Goal: Transaction & Acquisition: Purchase product/service

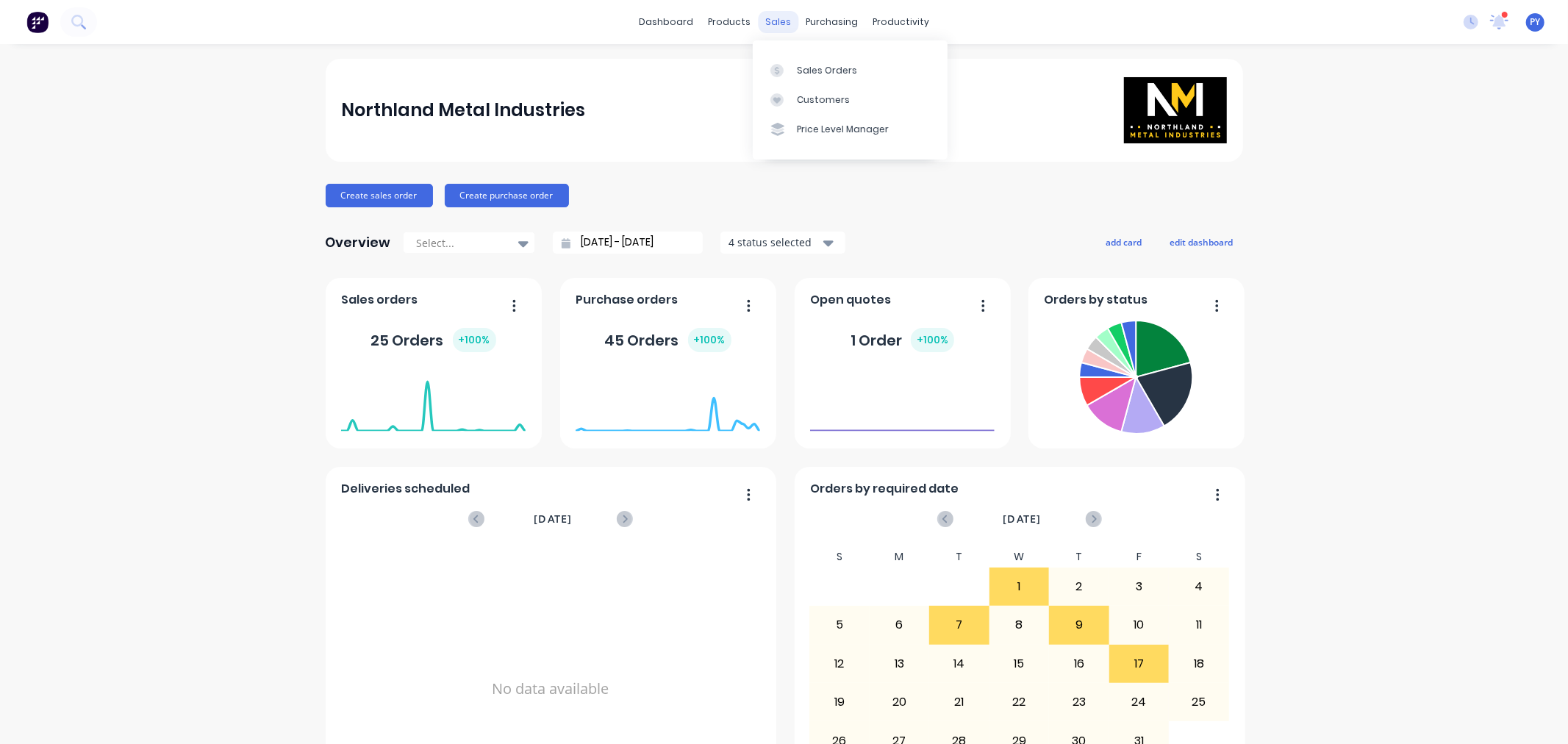
click at [762, 18] on div "sales" at bounding box center [778, 22] width 41 height 22
click at [799, 70] on div "Sales Orders" at bounding box center [826, 70] width 60 height 13
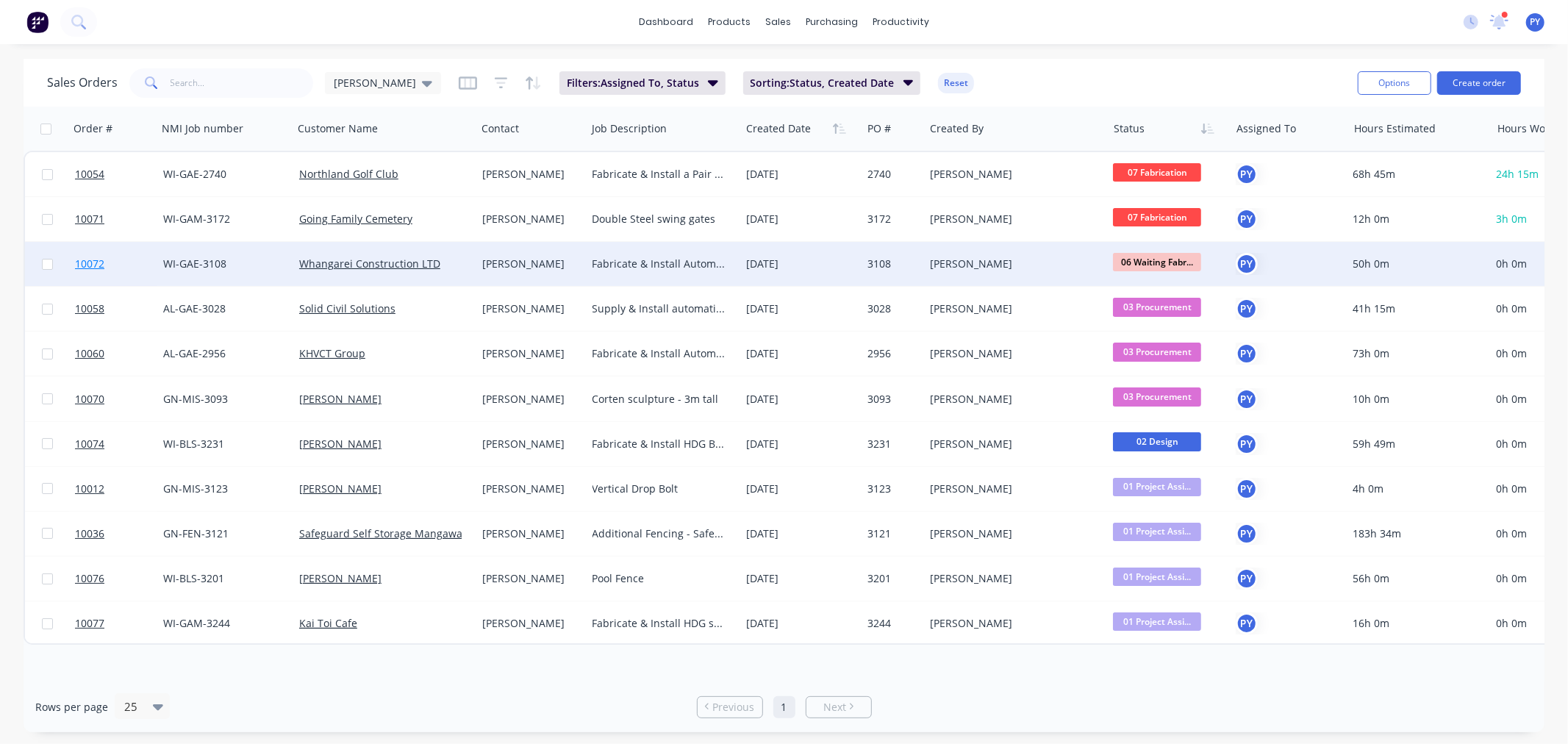
click at [78, 260] on span "10072" at bounding box center [89, 263] width 29 height 15
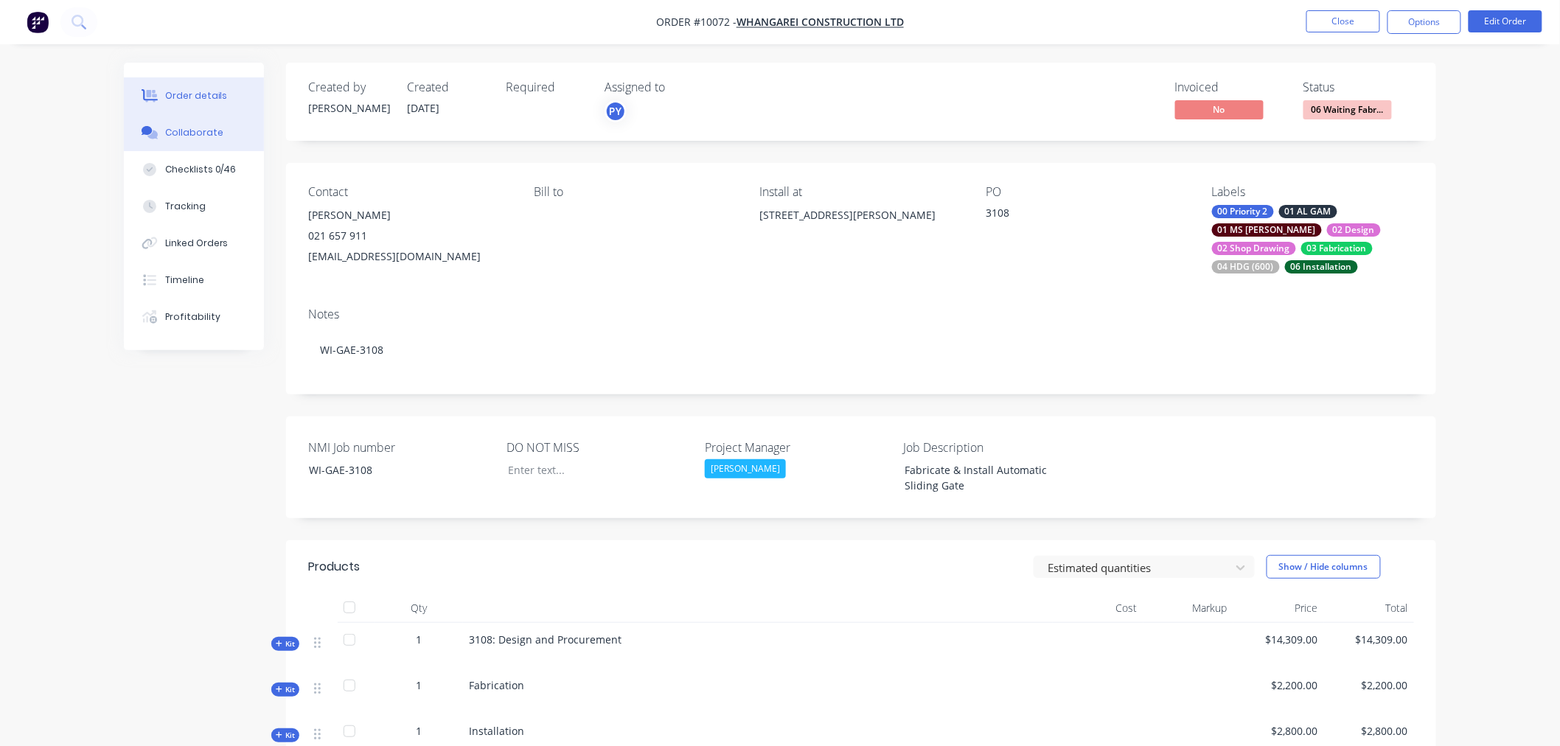
click at [178, 137] on div "Collaborate" at bounding box center [194, 132] width 58 height 13
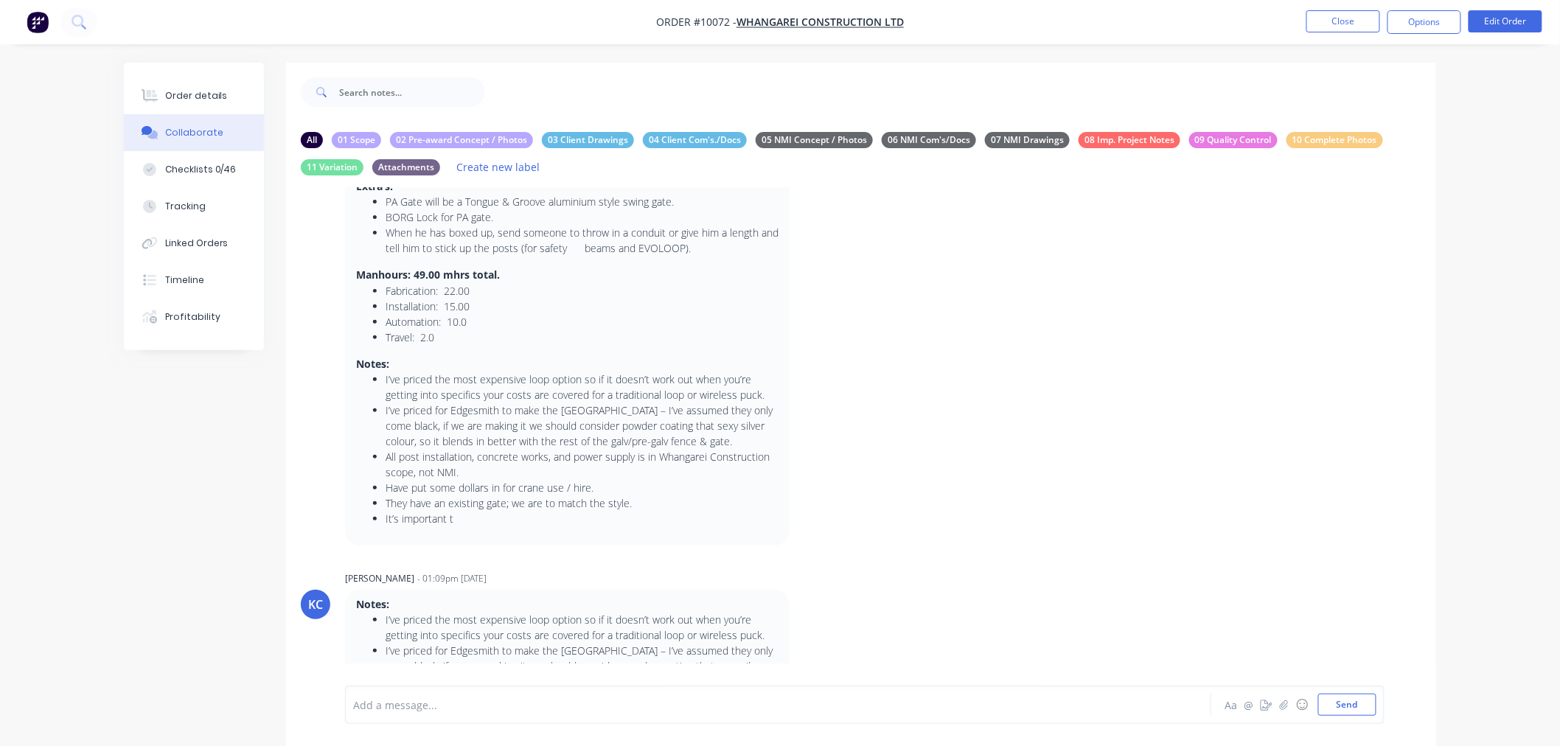
scroll to position [327, 0]
click at [1432, 25] on button "Options" at bounding box center [1425, 22] width 74 height 24
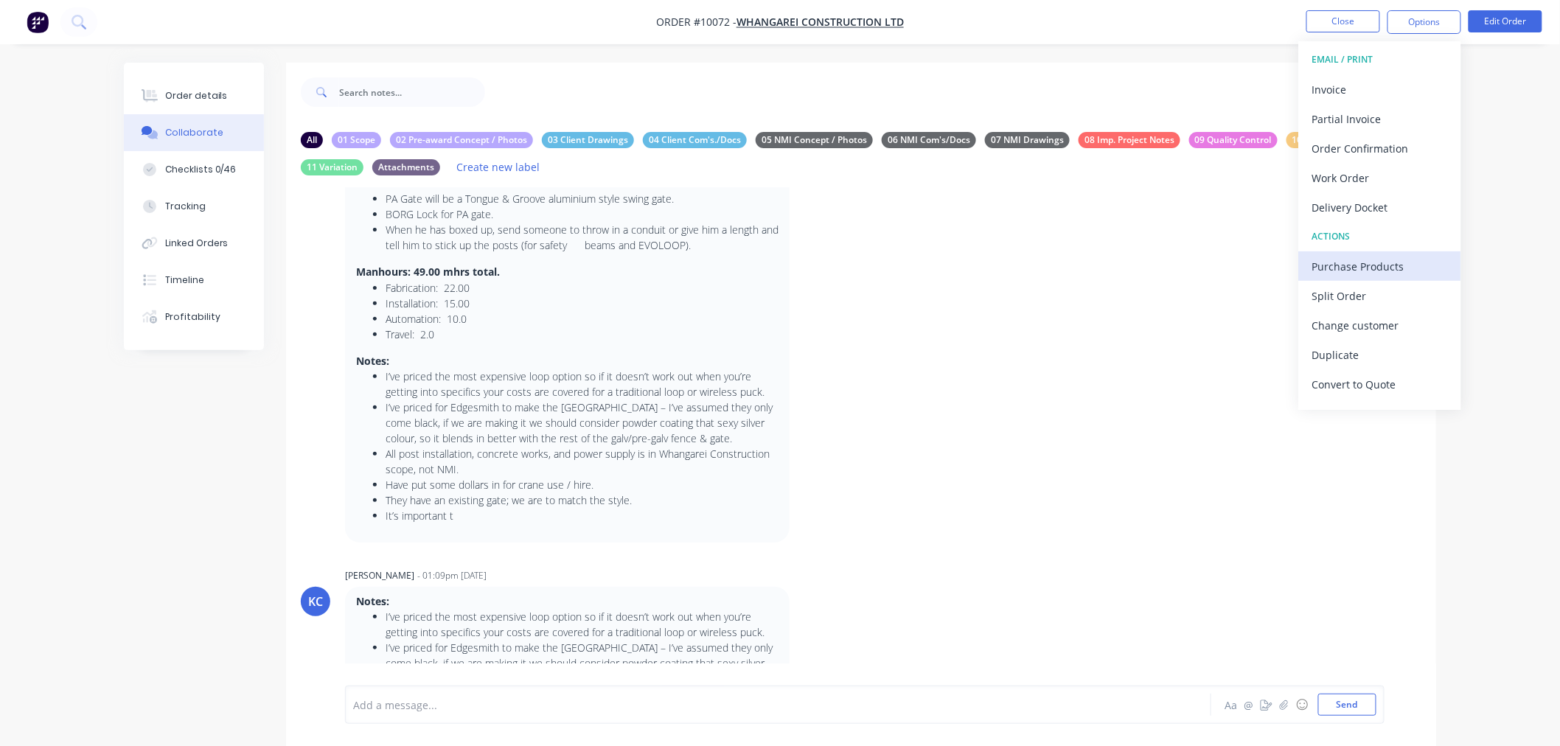
click at [1353, 262] on div "Purchase Products" at bounding box center [1380, 266] width 136 height 21
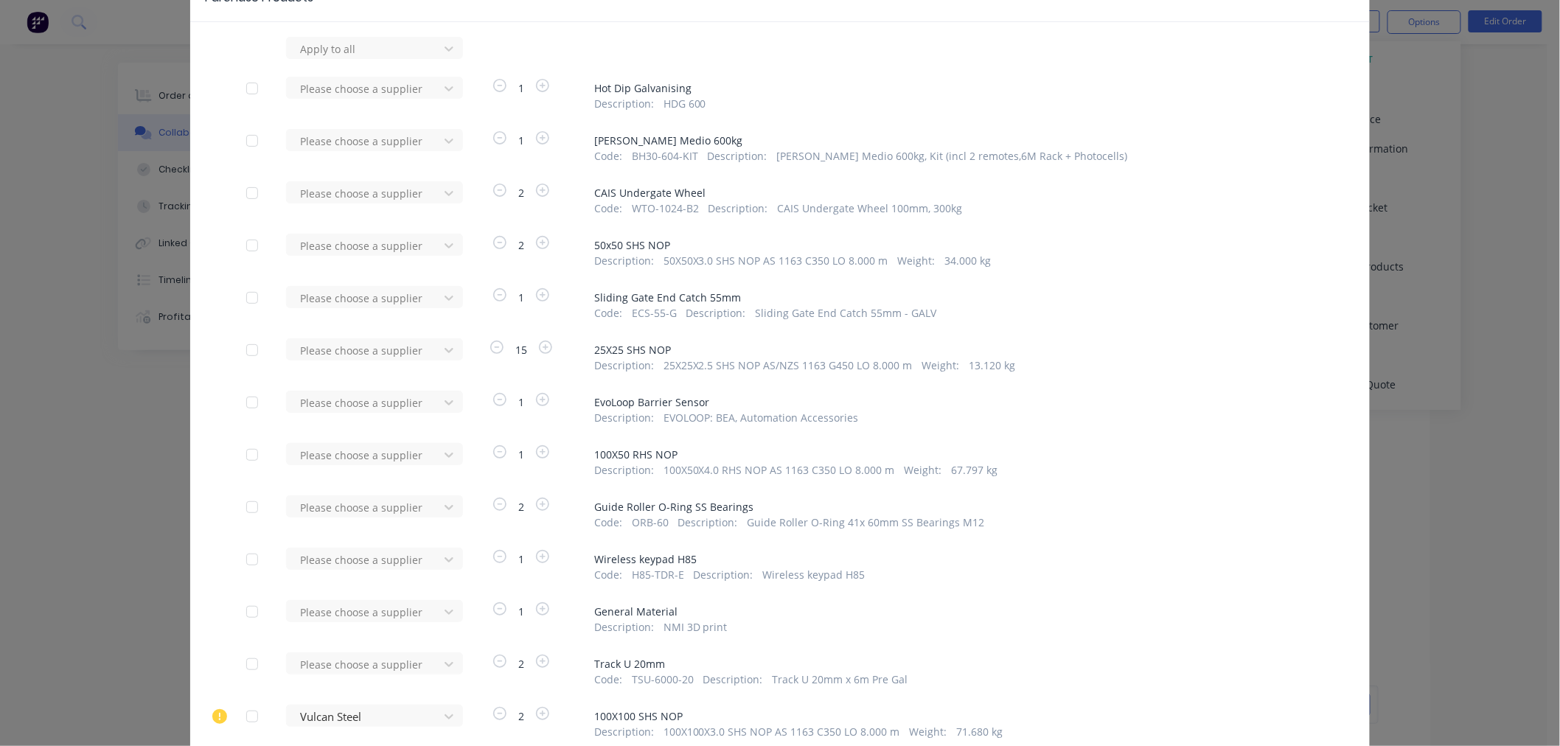
scroll to position [82, 0]
click at [328, 249] on div at bounding box center [365, 249] width 133 height 18
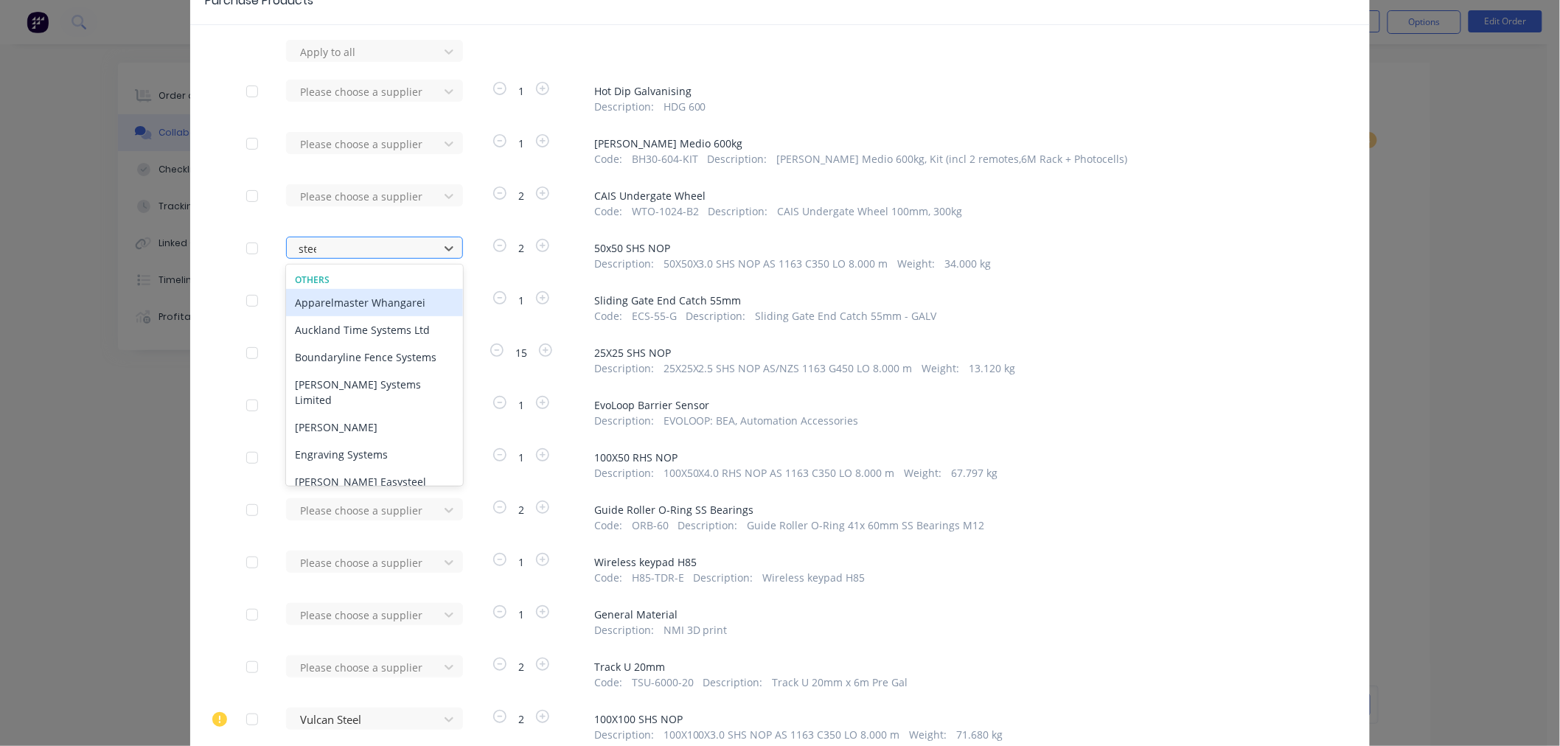
type input "steel"
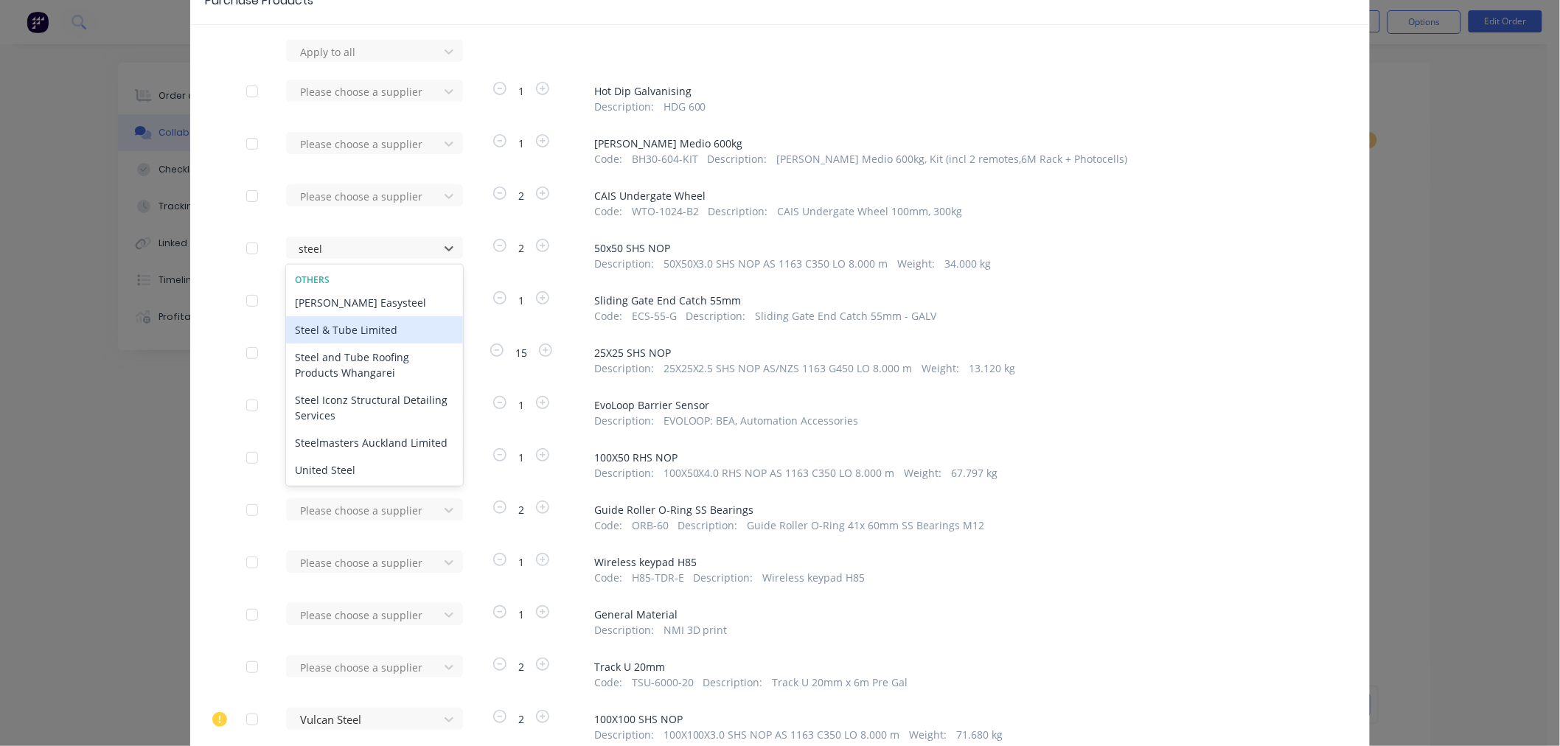
click at [325, 329] on div "Steel & Tube Limited" at bounding box center [374, 329] width 177 height 27
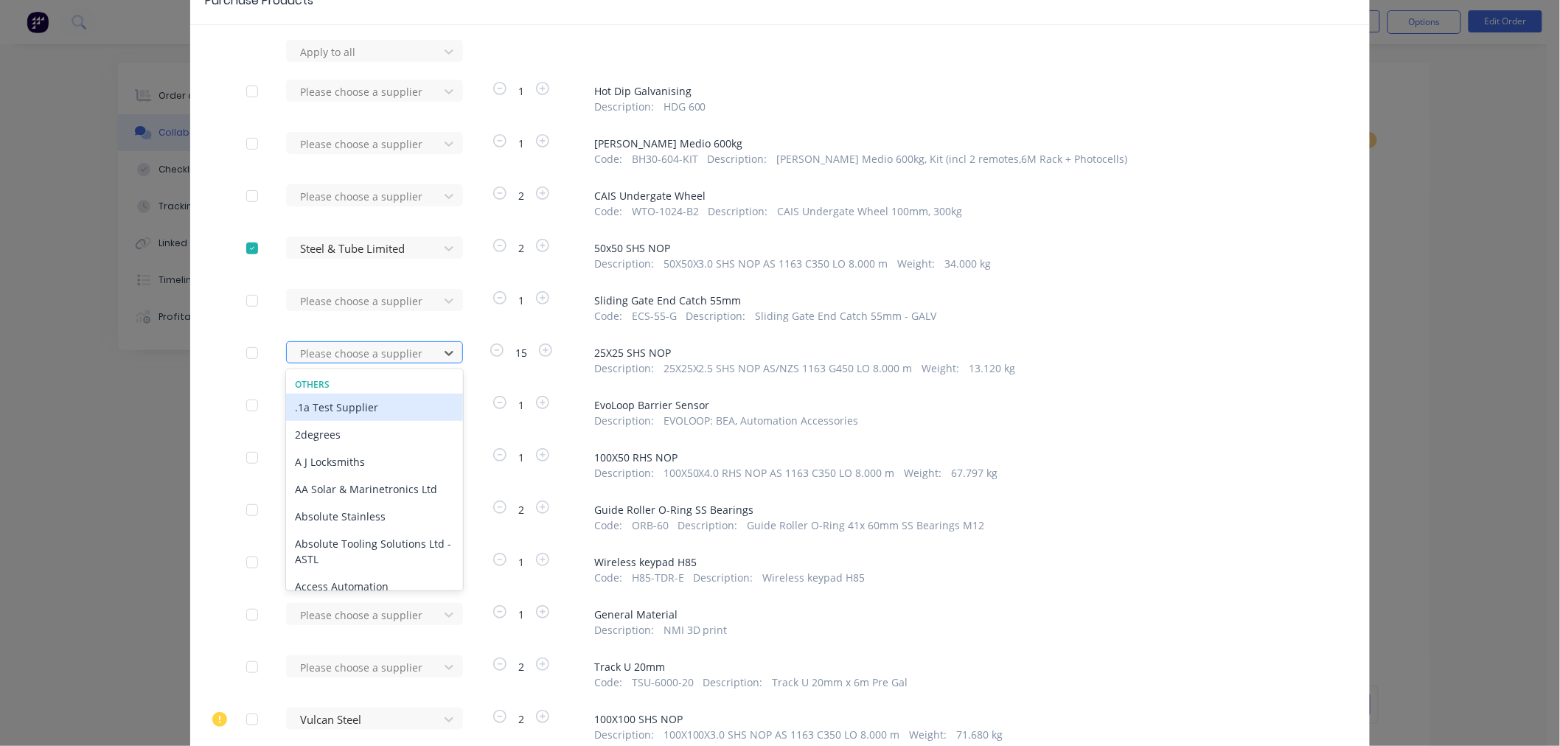
click at [335, 350] on div at bounding box center [365, 353] width 133 height 18
type input "steel"
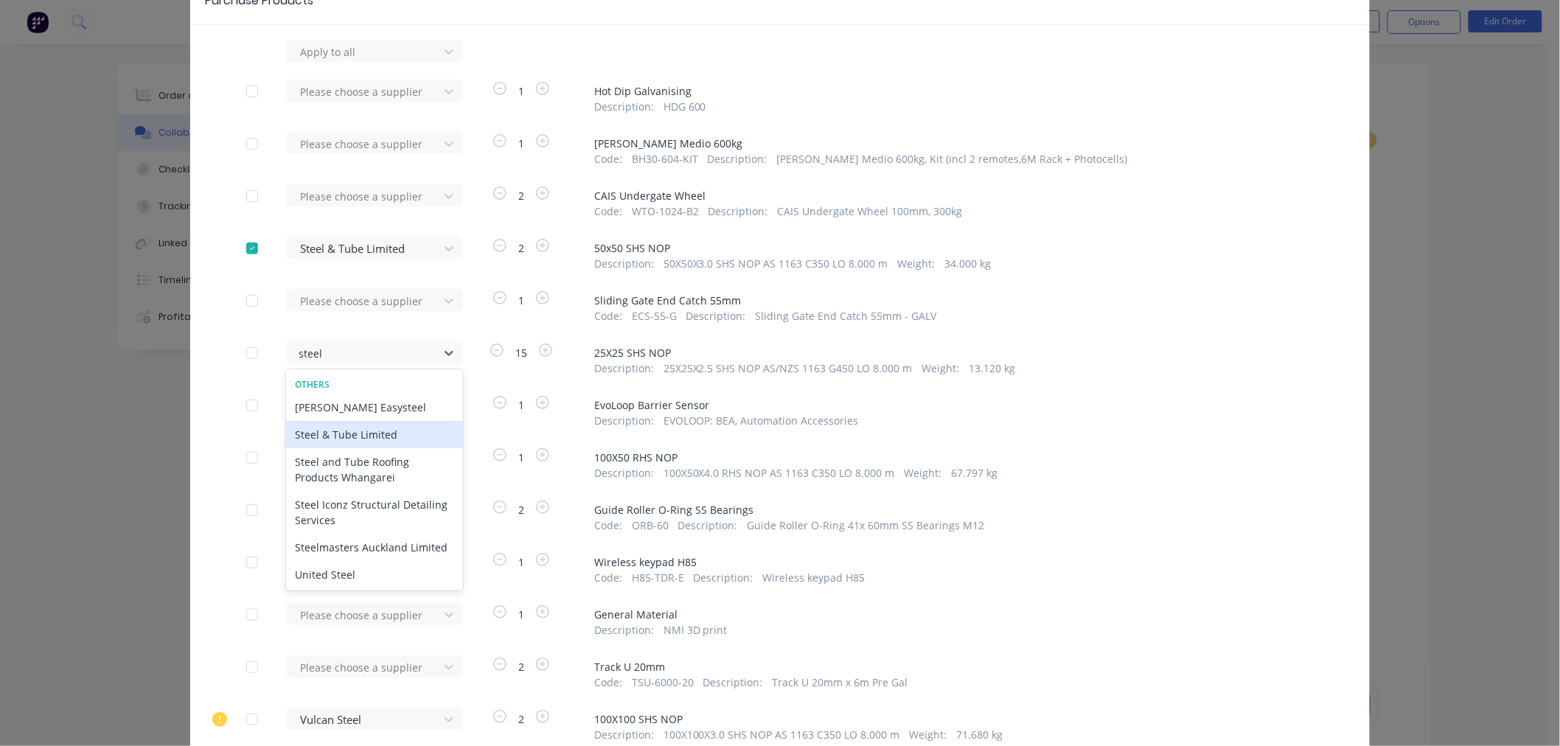
click at [326, 431] on div "Steel & Tube Limited" at bounding box center [374, 434] width 177 height 27
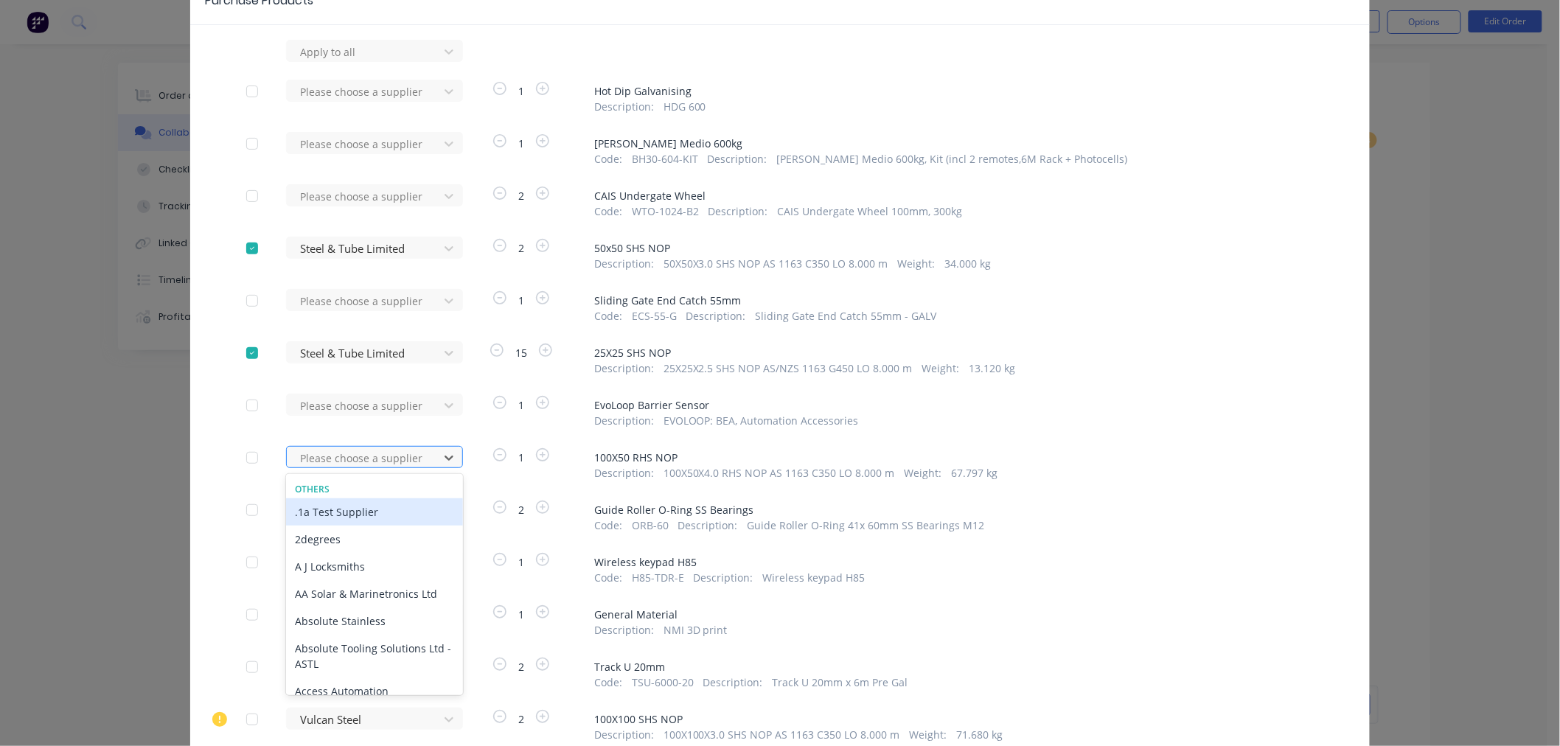
click at [323, 457] on div at bounding box center [365, 458] width 133 height 18
type input "steel"
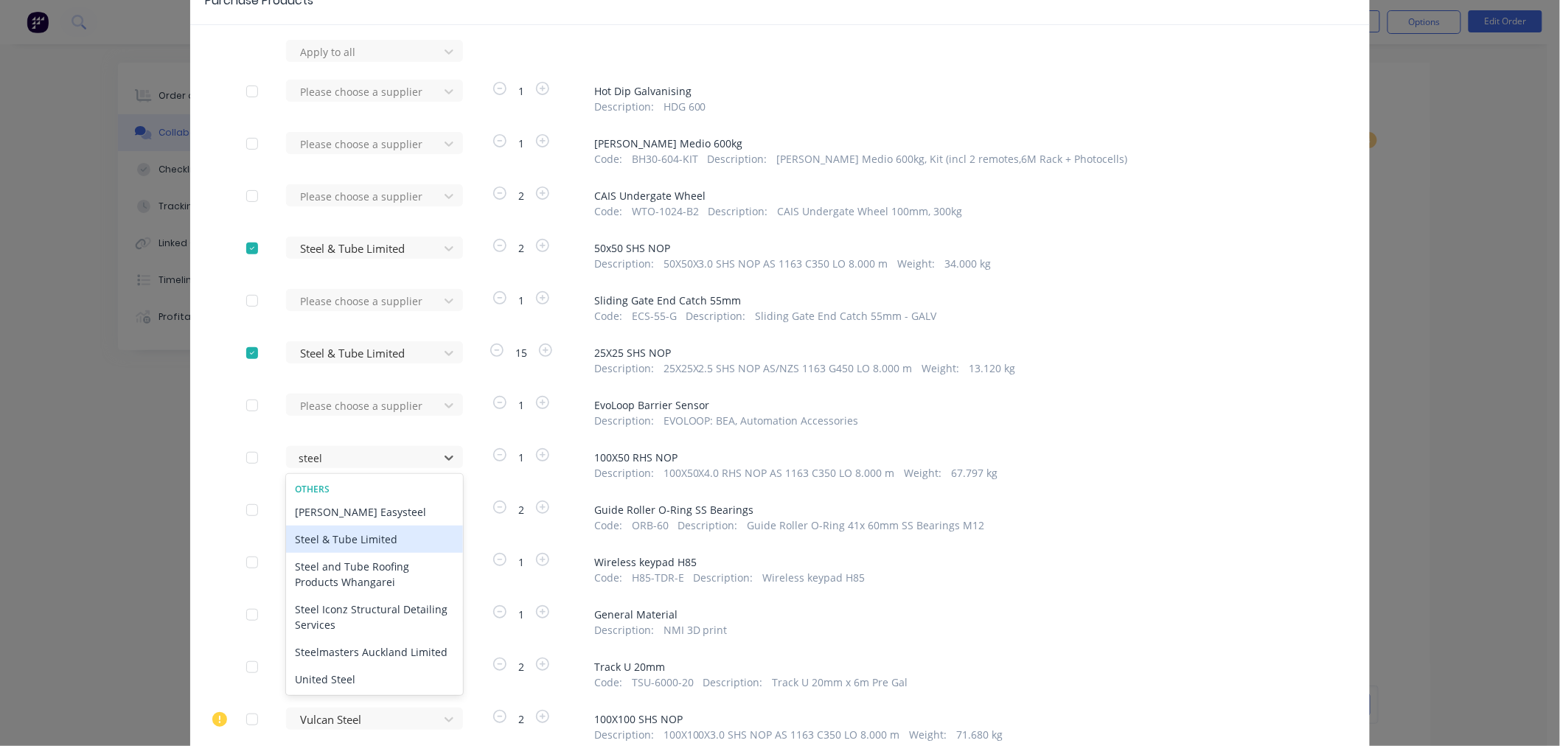
click at [322, 535] on div "Steel & Tube Limited" at bounding box center [374, 539] width 177 height 27
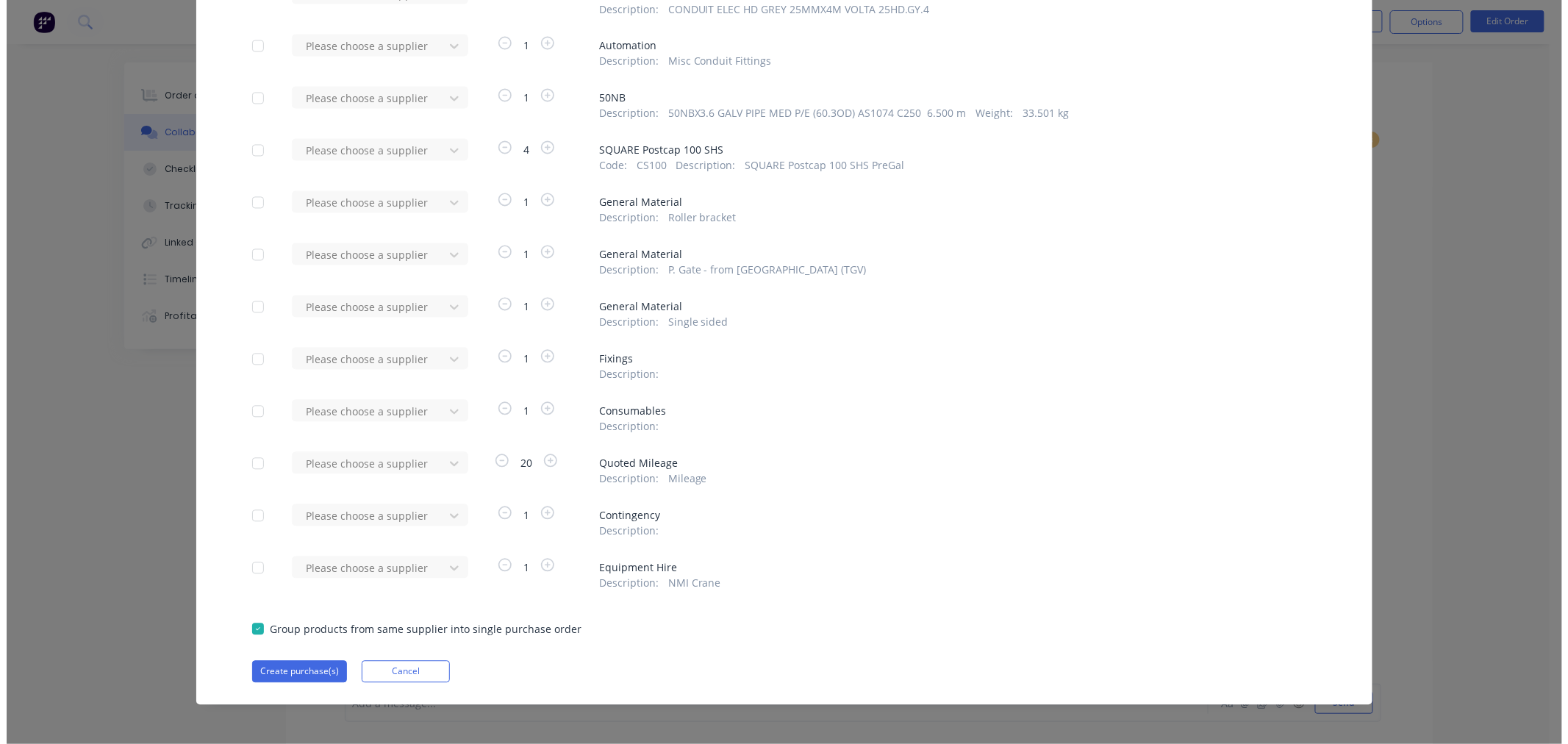
scroll to position [1121, 0]
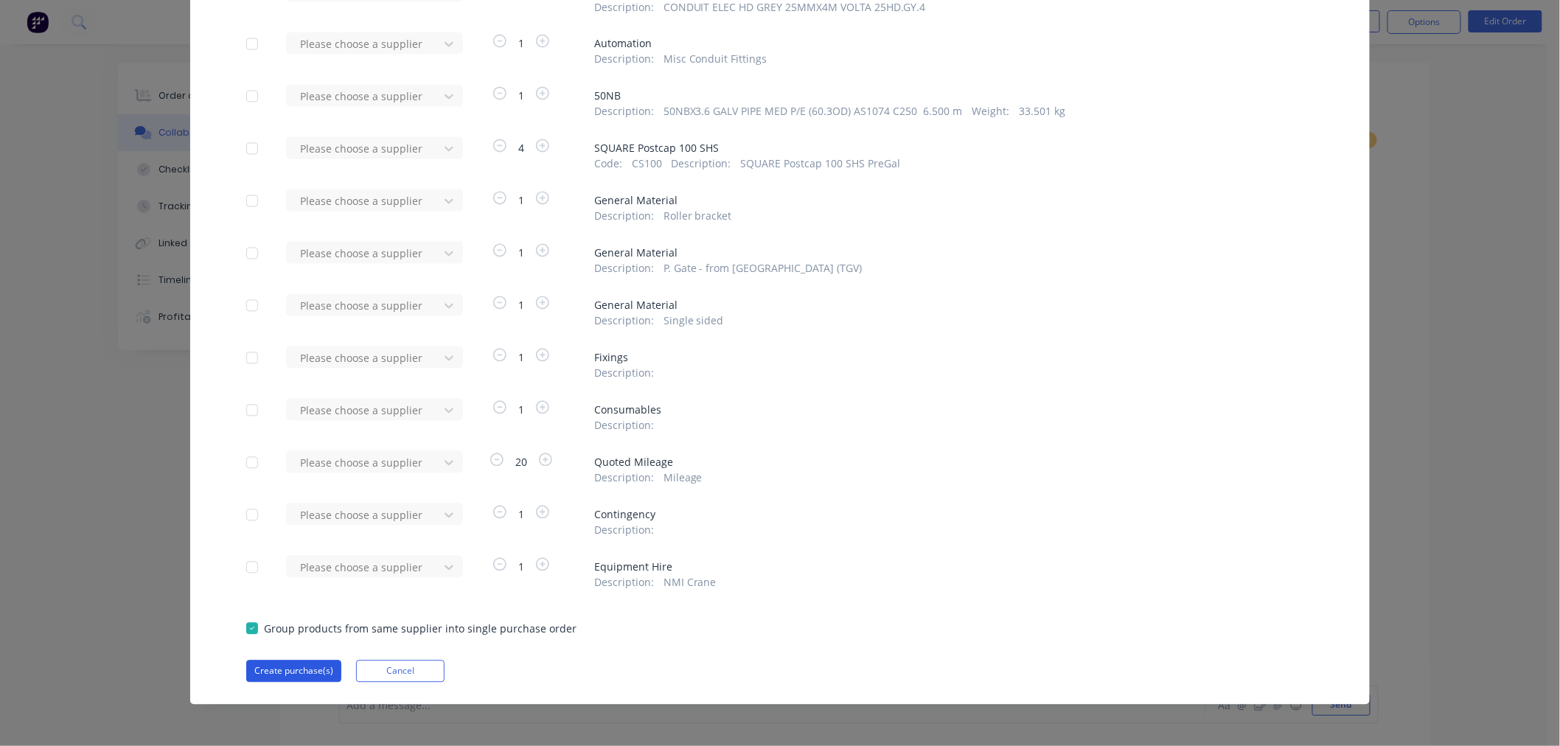
click at [285, 668] on button "Create purchase(s)" at bounding box center [293, 672] width 95 height 22
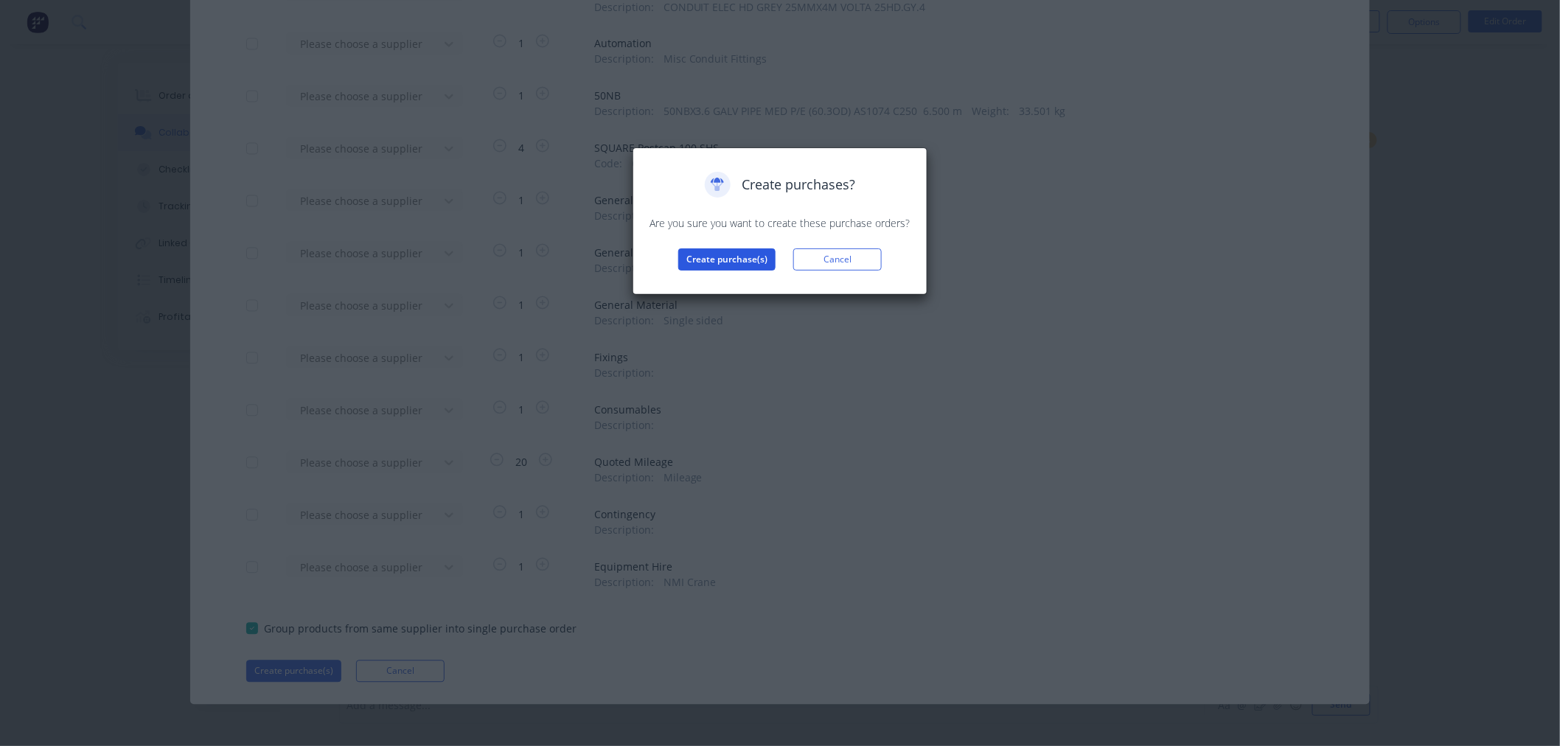
click at [714, 258] on button "Create purchase(s)" at bounding box center [726, 259] width 97 height 22
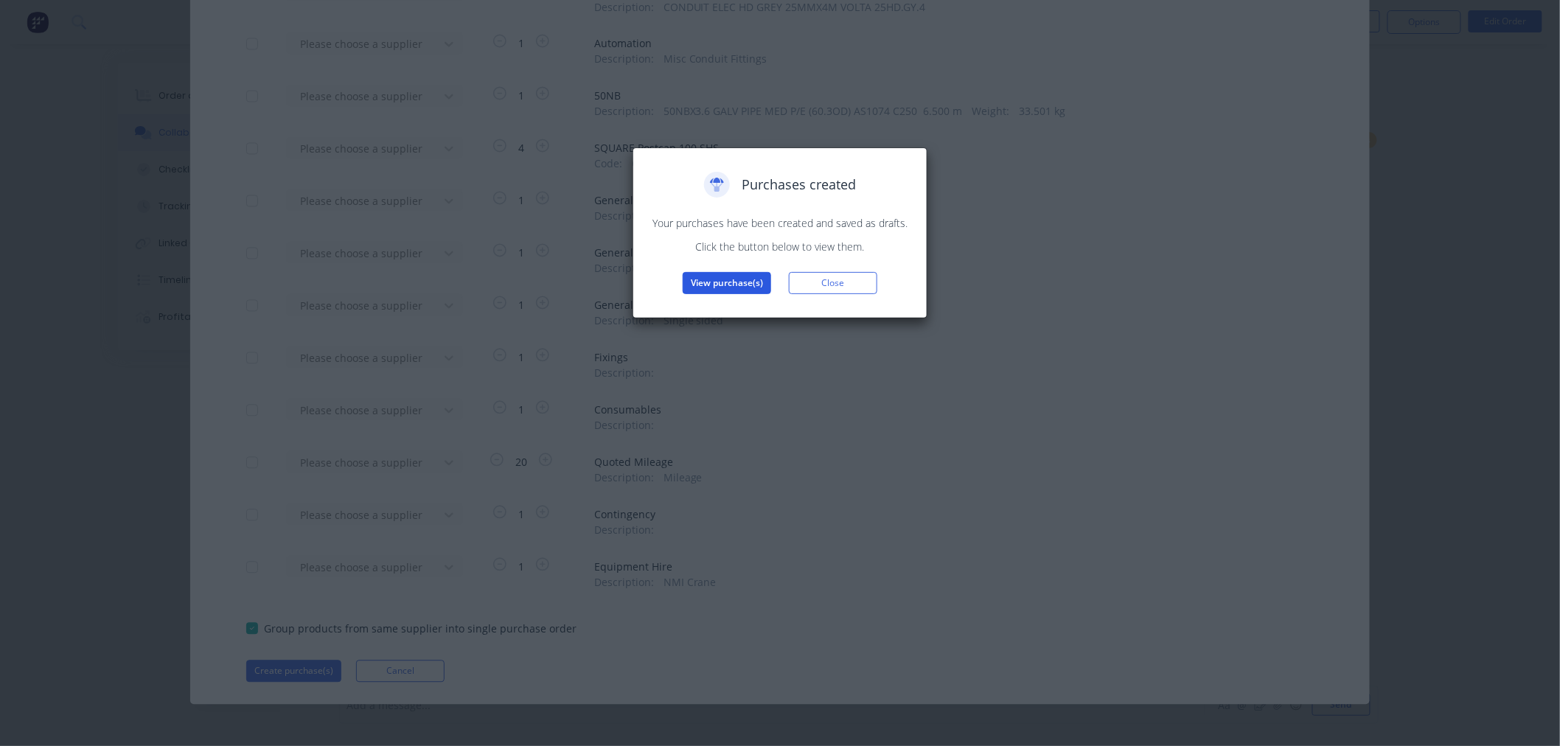
click at [720, 279] on button "View purchase(s)" at bounding box center [727, 283] width 88 height 22
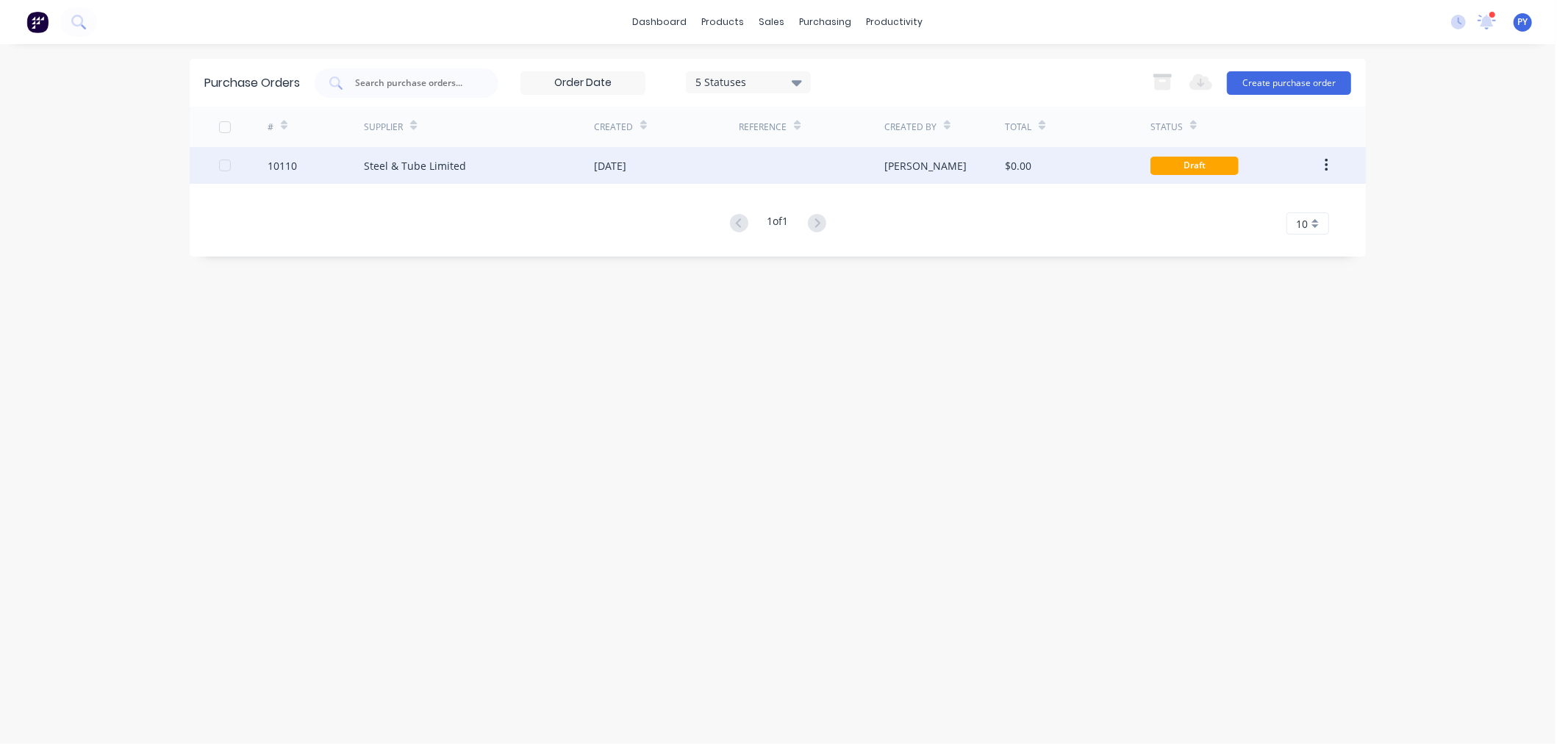
click at [420, 166] on div "Steel & Tube Limited" at bounding box center [415, 166] width 102 height 15
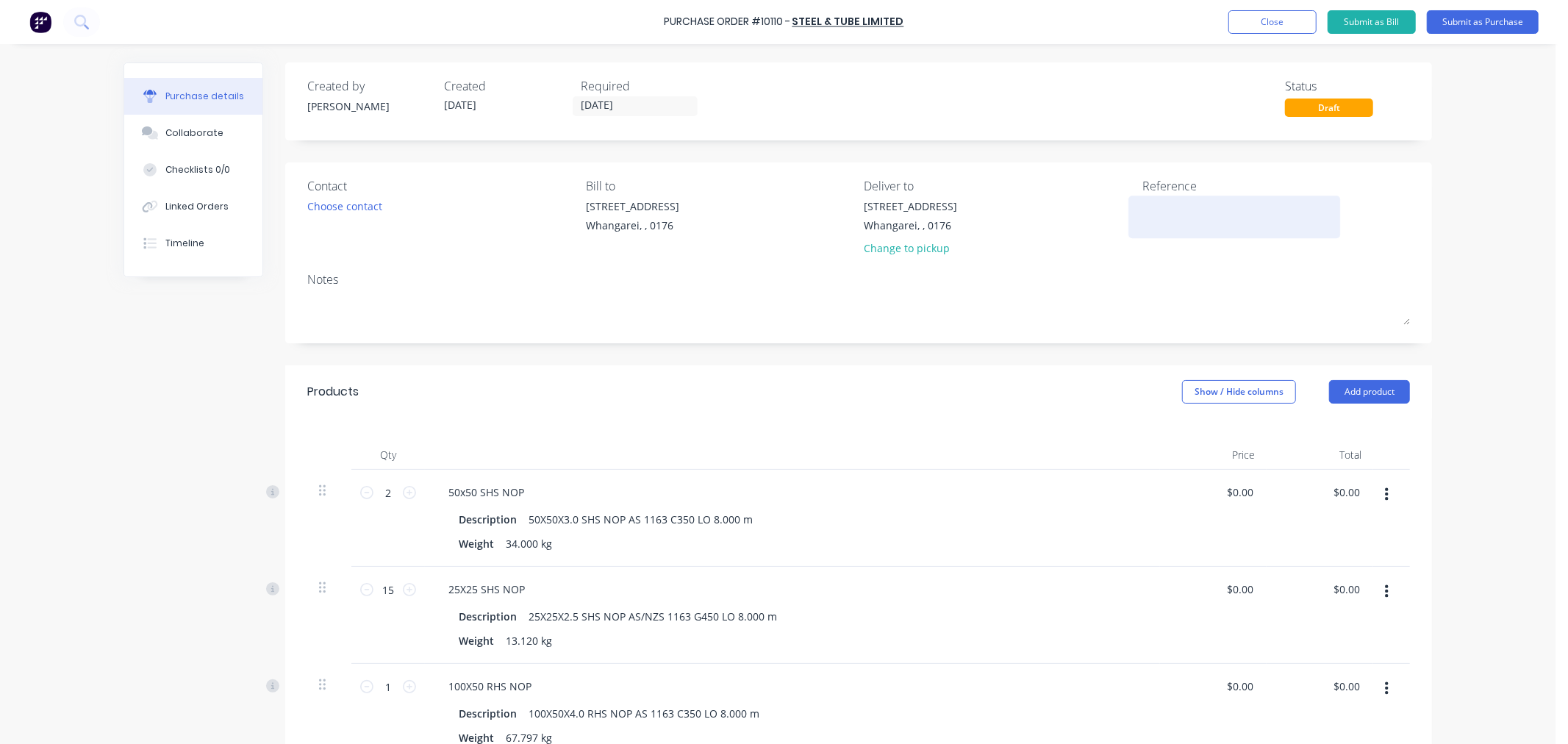
click at [1148, 210] on textarea at bounding box center [1234, 214] width 183 height 33
type textarea "3108"
type textarea "x"
type textarea "3108"
click at [595, 103] on input "[DATE]" at bounding box center [635, 106] width 124 height 18
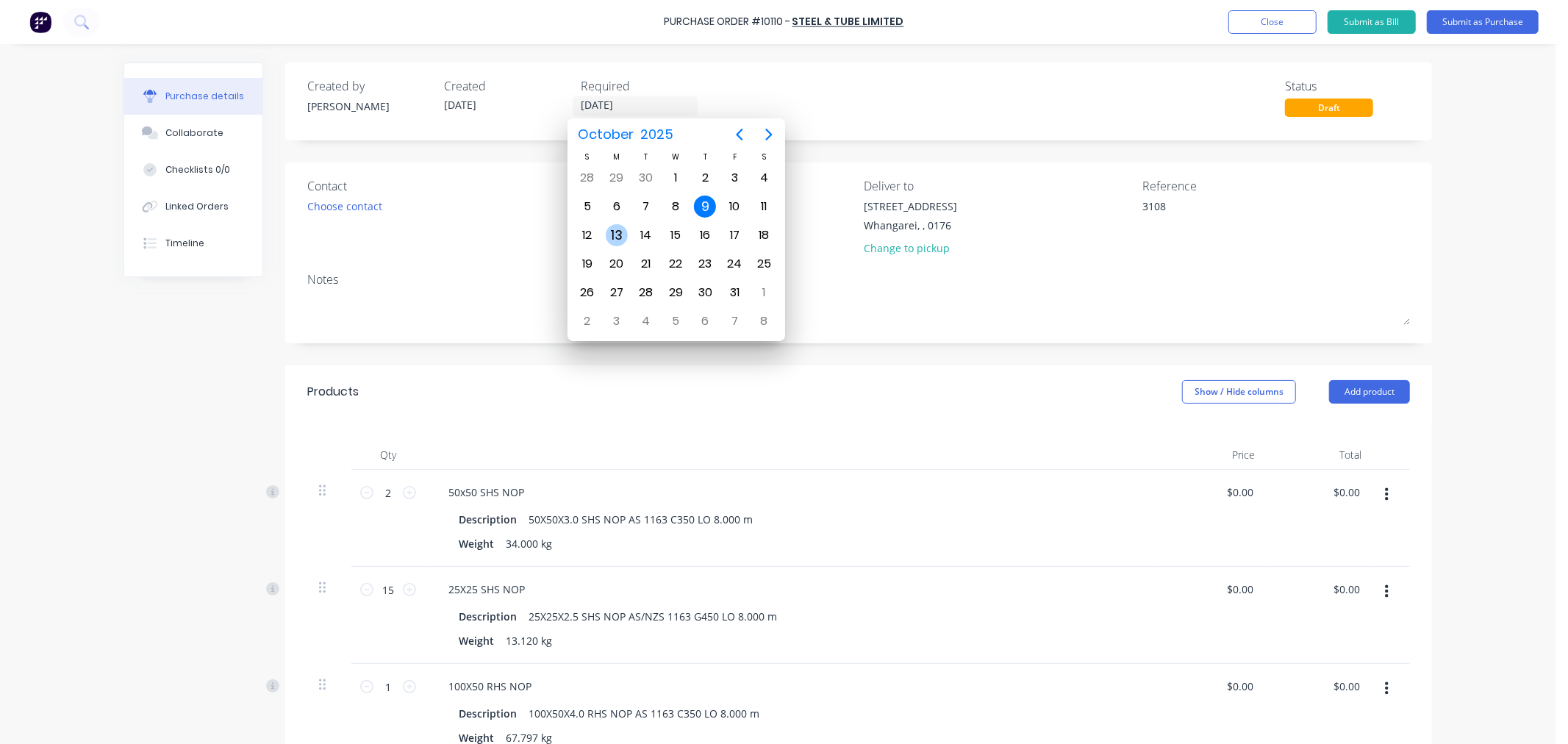
click at [611, 231] on div "13" at bounding box center [617, 235] width 22 height 22
type textarea "x"
type input "[DATE]"
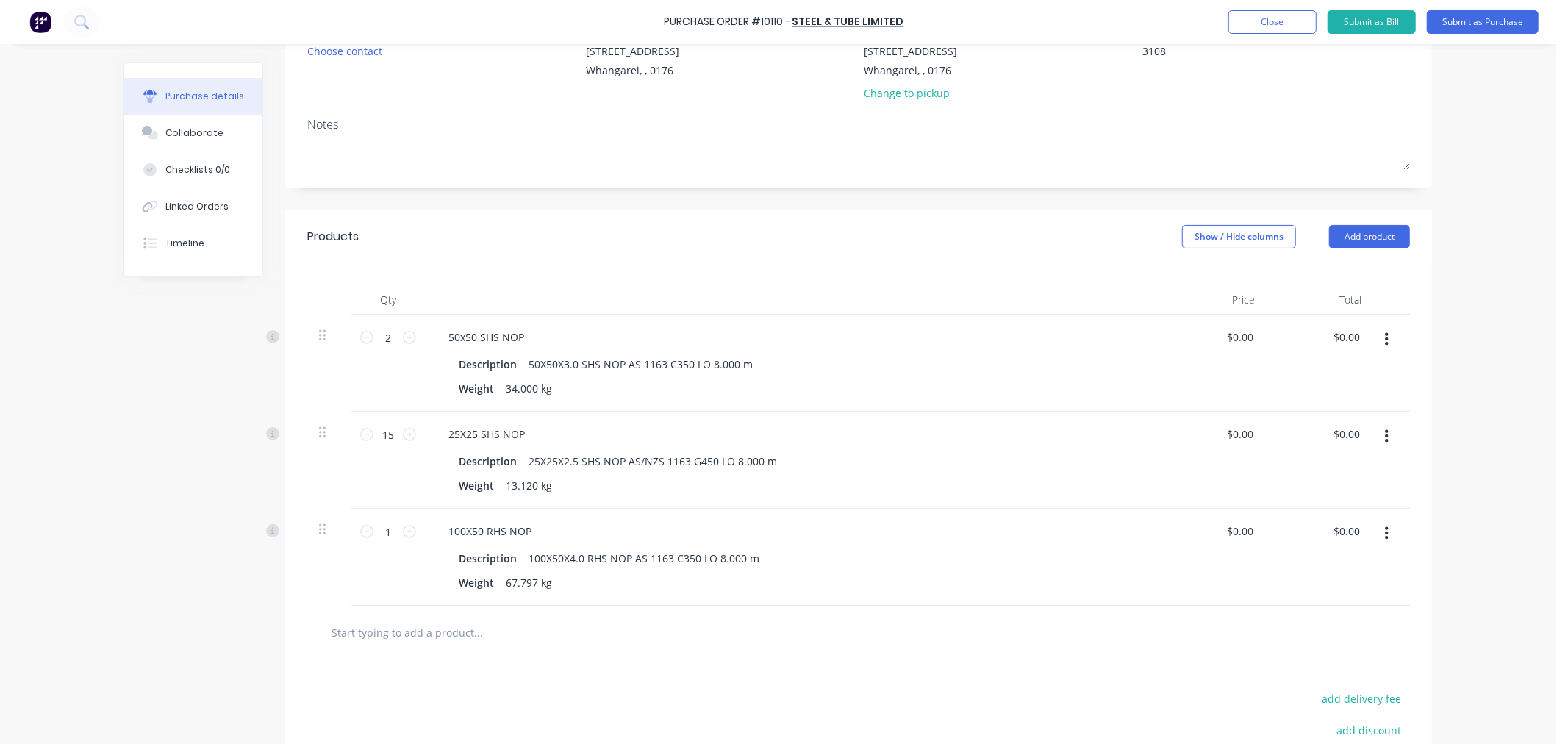
scroll to position [164, 0]
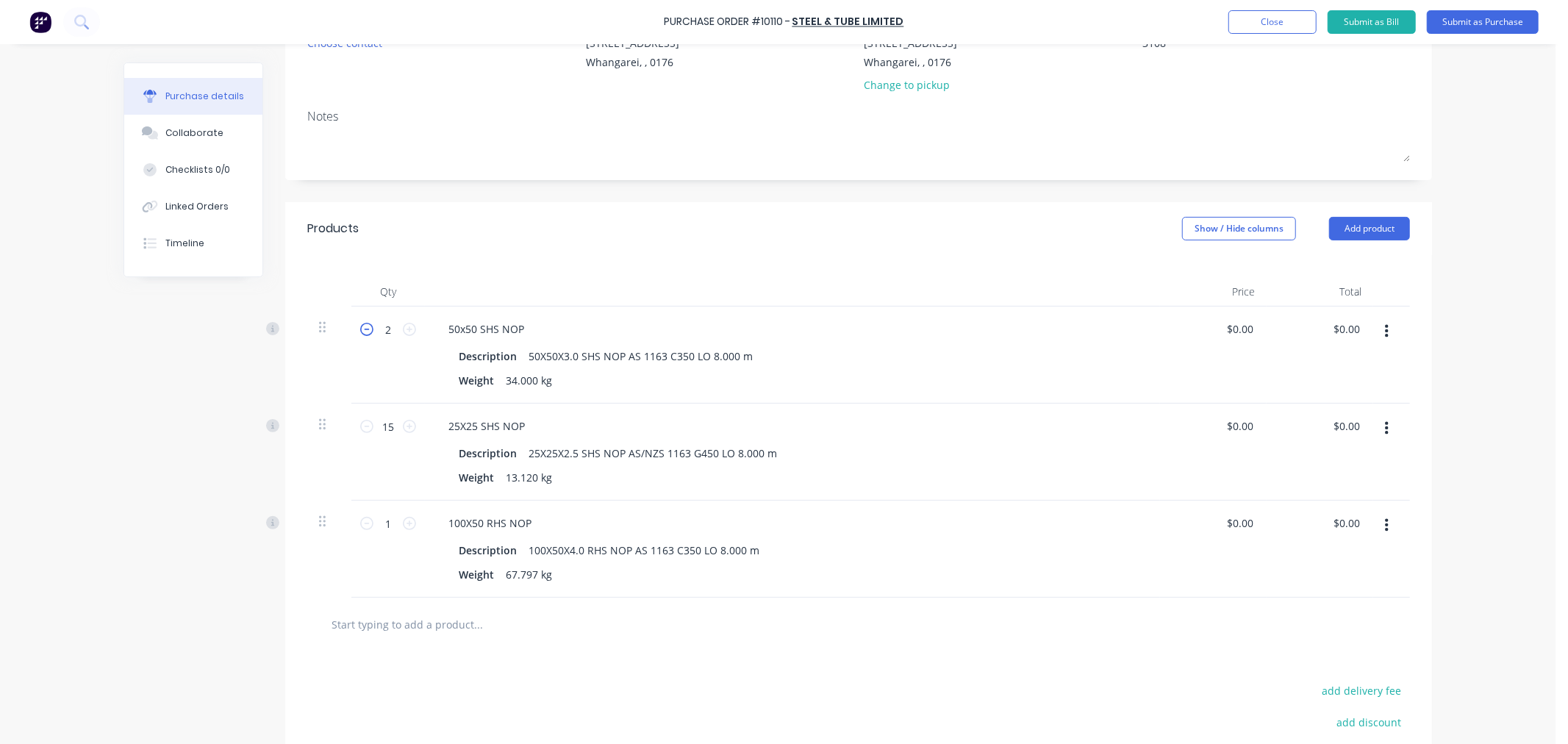
click at [360, 333] on icon at bounding box center [366, 329] width 13 height 13
type textarea "x"
type input "1"
type textarea "x"
click at [470, 329] on div "50x50 SHS NOP" at bounding box center [486, 328] width 100 height 21
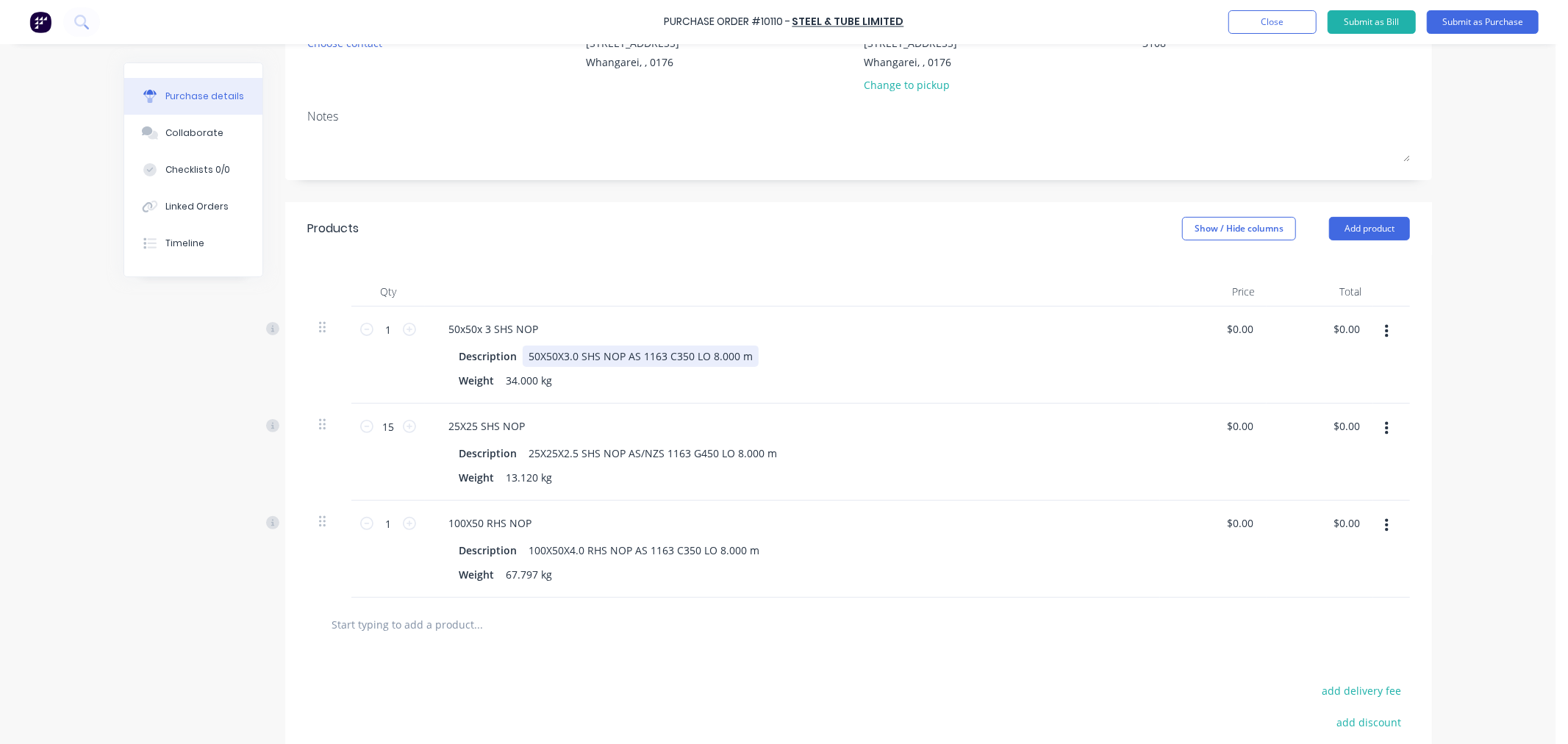
click at [753, 357] on div "Description 50X50X3.0 SHS NOP AS 1163 C350 LO 8.000 m" at bounding box center [788, 356] width 673 height 21
type textarea "x"
click at [469, 428] on div "25X25 SHS NOP" at bounding box center [486, 426] width 100 height 21
click at [471, 424] on div "25X25x 1.6 SHS NOP" at bounding box center [497, 426] width 123 height 21
click at [471, 333] on div "50x50x 3 SHS NOP" at bounding box center [493, 328] width 114 height 21
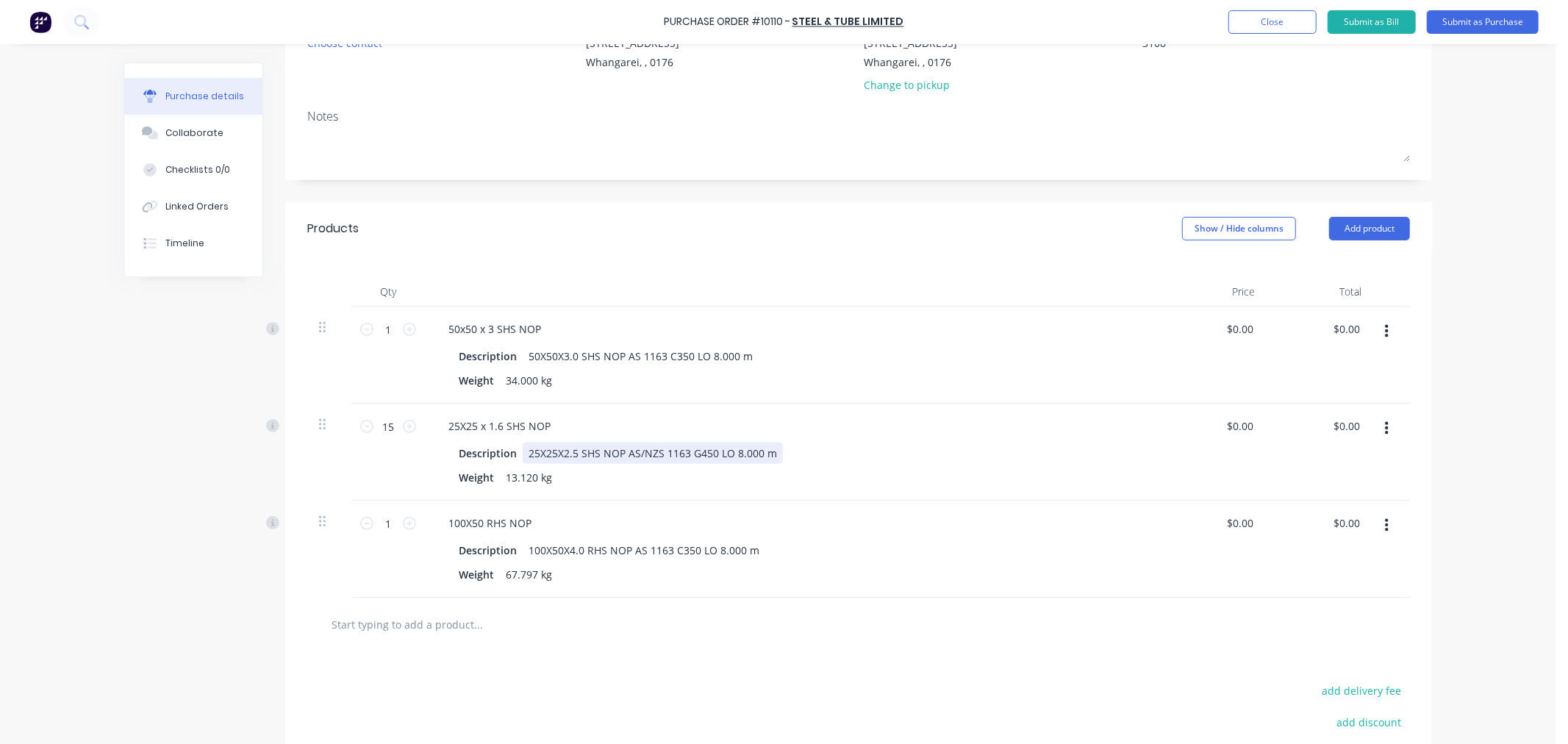
type textarea "x"
click at [569, 450] on div "25X25X2.5 SHS NOP AS/NZS 1163 G450 LO 8.000 m" at bounding box center [652, 453] width 260 height 21
type textarea "x"
click at [529, 478] on div "13.120 kg" at bounding box center [528, 477] width 58 height 21
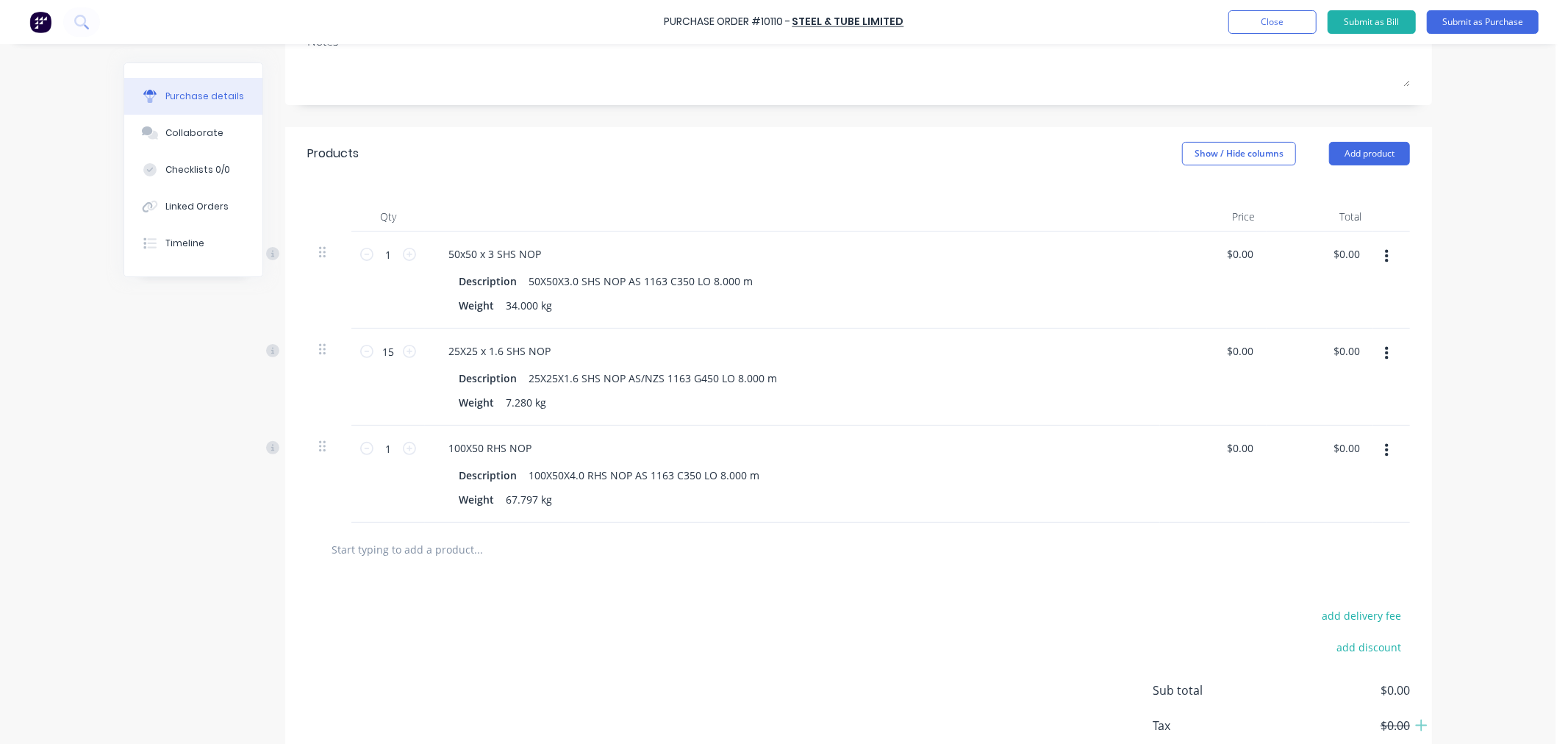
scroll to position [245, 0]
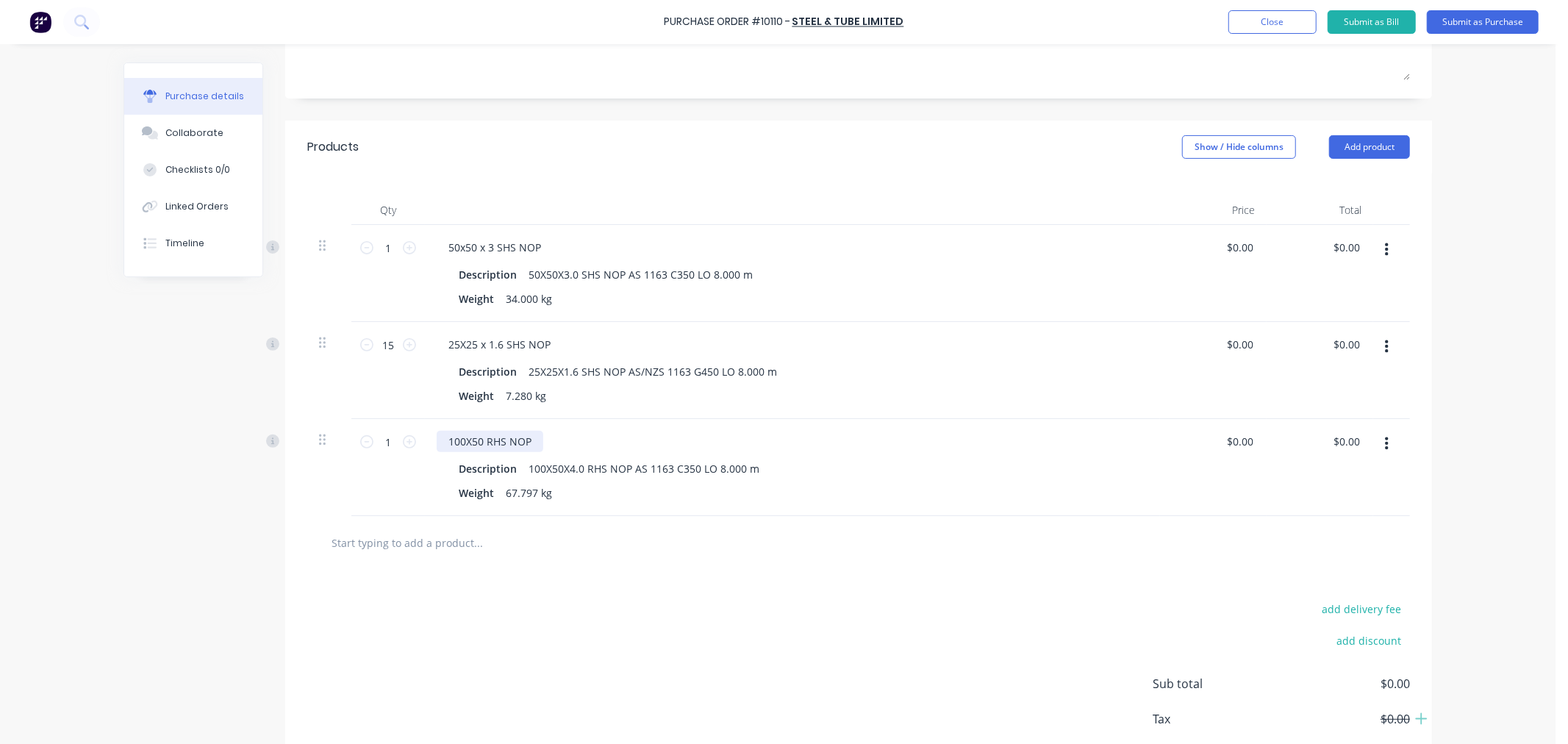
type textarea "x"
click at [475, 442] on div "100X50 RHS NOP" at bounding box center [489, 441] width 107 height 21
click at [474, 247] on div "50x50 x 3 SHS NOP" at bounding box center [494, 246] width 117 height 21
click at [479, 248] on div "50x50x 3 SHS NOP" at bounding box center [493, 246] width 114 height 21
click at [475, 343] on div "25X25 x 1.6 SHS NOP" at bounding box center [499, 344] width 126 height 21
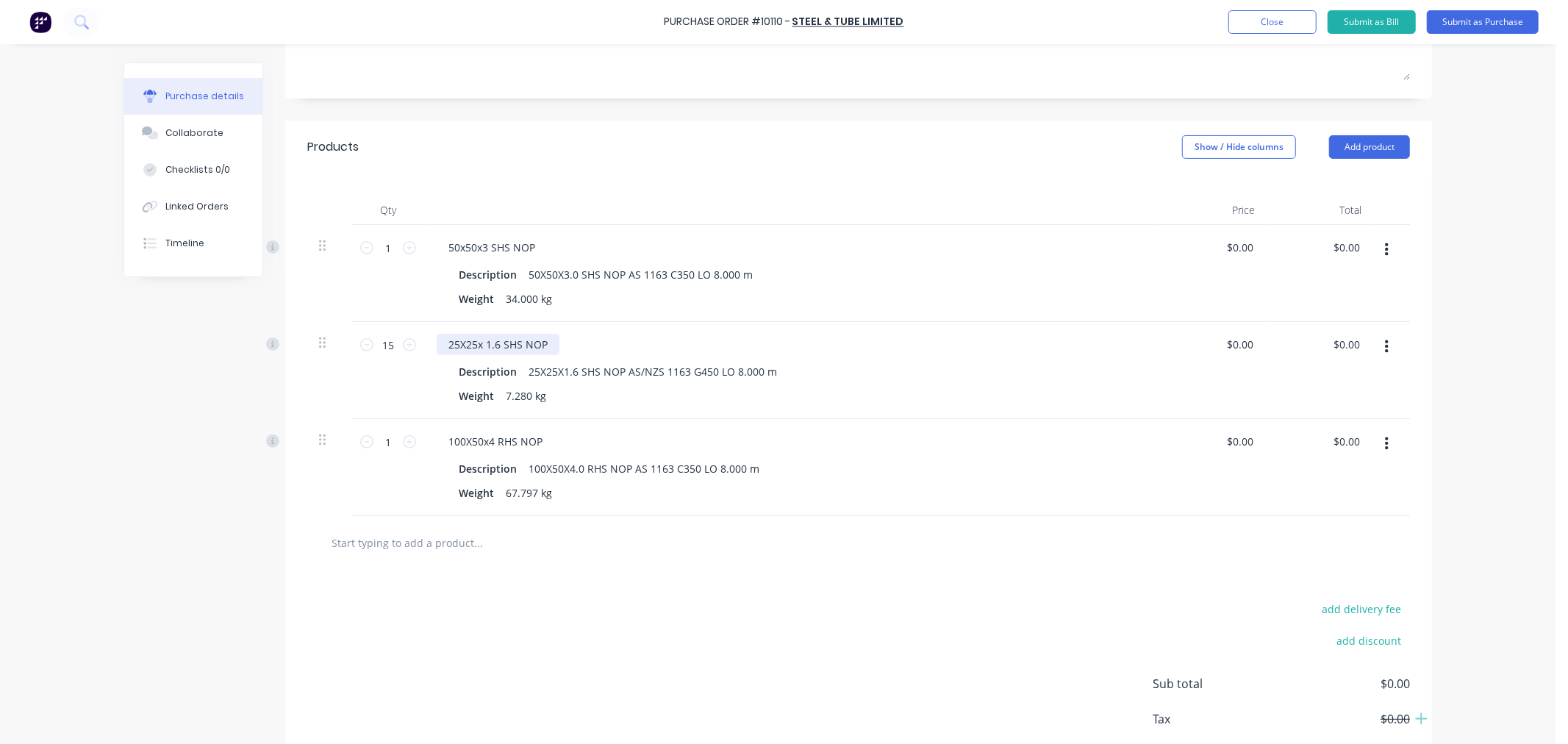
click at [479, 343] on div "25X25x 1.6 SHS NOP" at bounding box center [497, 344] width 123 height 21
click at [390, 625] on div "add delivery fee add discount Sub total $0.00 Tax $0.00 Total $0.00" at bounding box center [858, 690] width 1146 height 242
click at [360, 344] on icon at bounding box center [366, 344] width 13 height 13
type textarea "x"
type input "14"
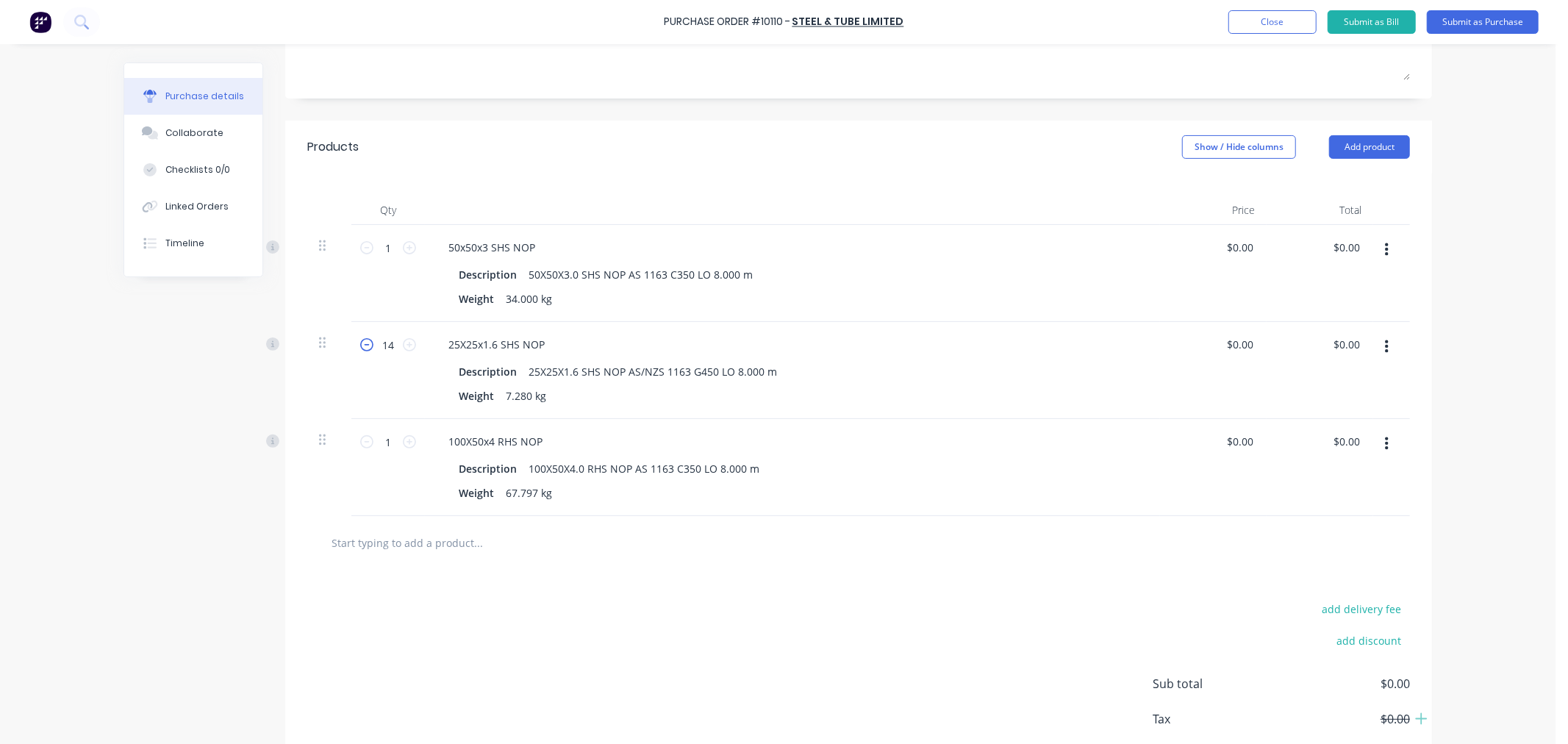
click at [360, 344] on icon at bounding box center [366, 344] width 13 height 13
type textarea "x"
type input "13"
click at [360, 344] on icon at bounding box center [366, 344] width 13 height 13
type textarea "x"
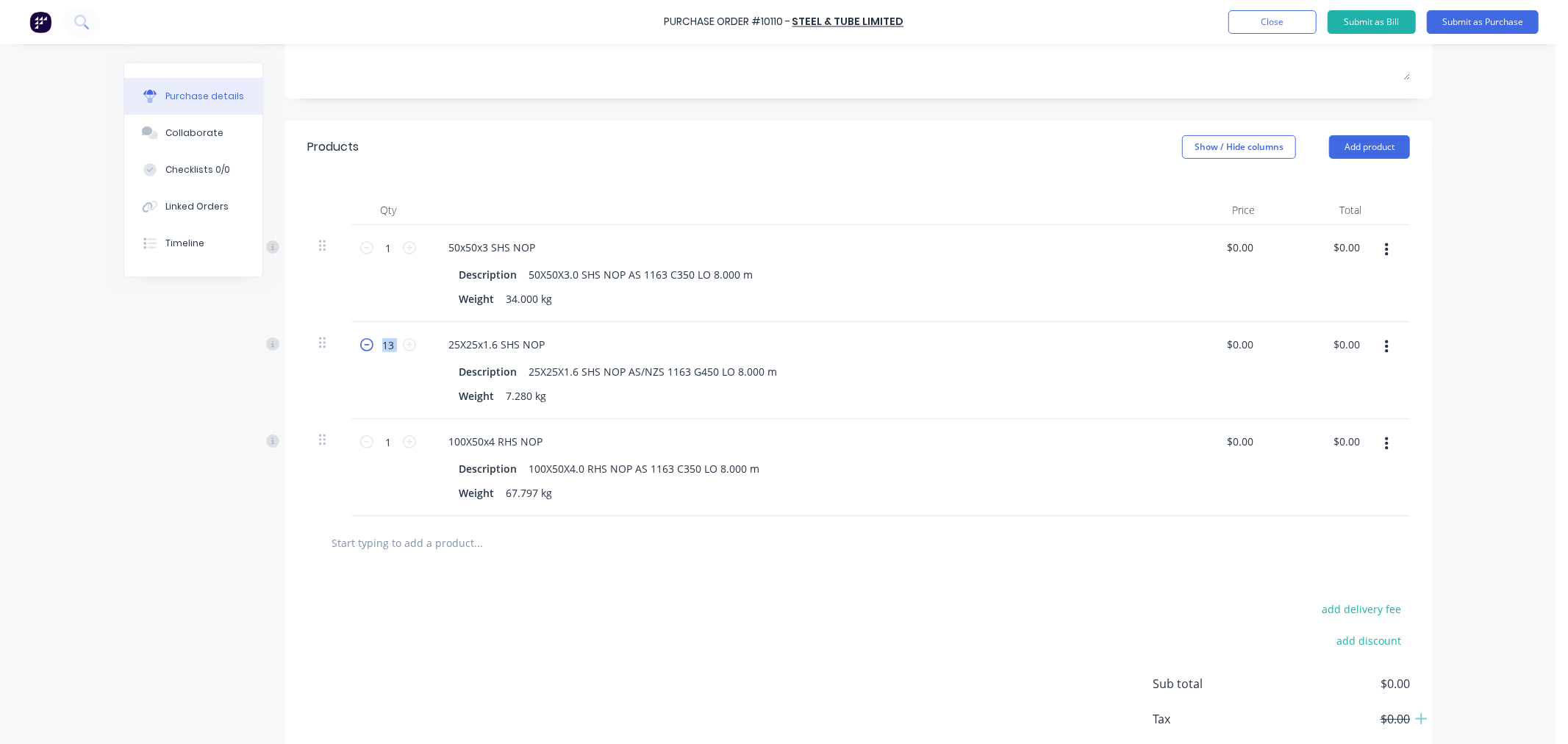
type input "12"
click at [360, 344] on icon at bounding box center [366, 344] width 13 height 13
type textarea "x"
type input "11"
click at [360, 344] on icon at bounding box center [366, 344] width 13 height 13
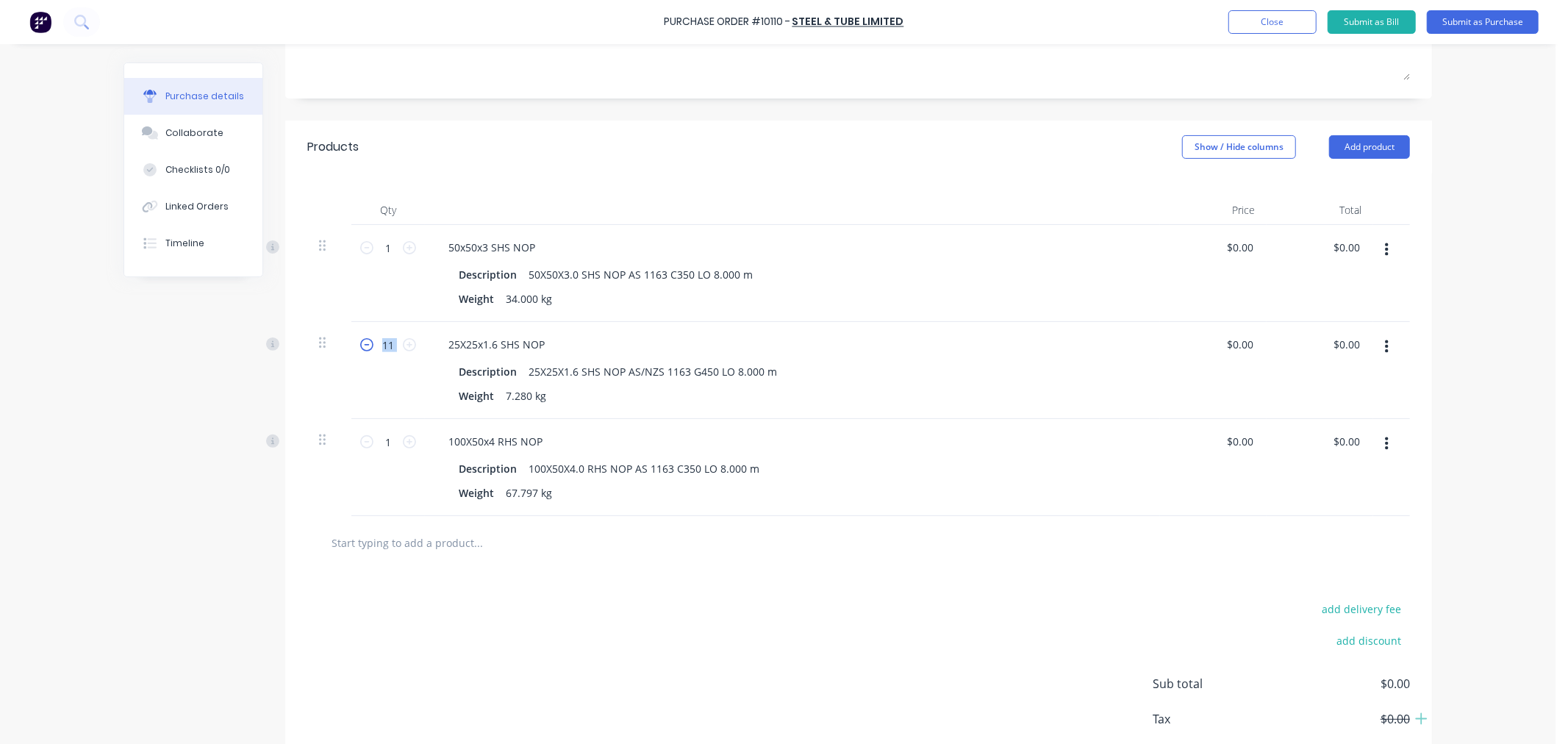
type textarea "x"
type input "10"
click at [360, 344] on icon at bounding box center [366, 344] width 13 height 13
type textarea "x"
type input "9"
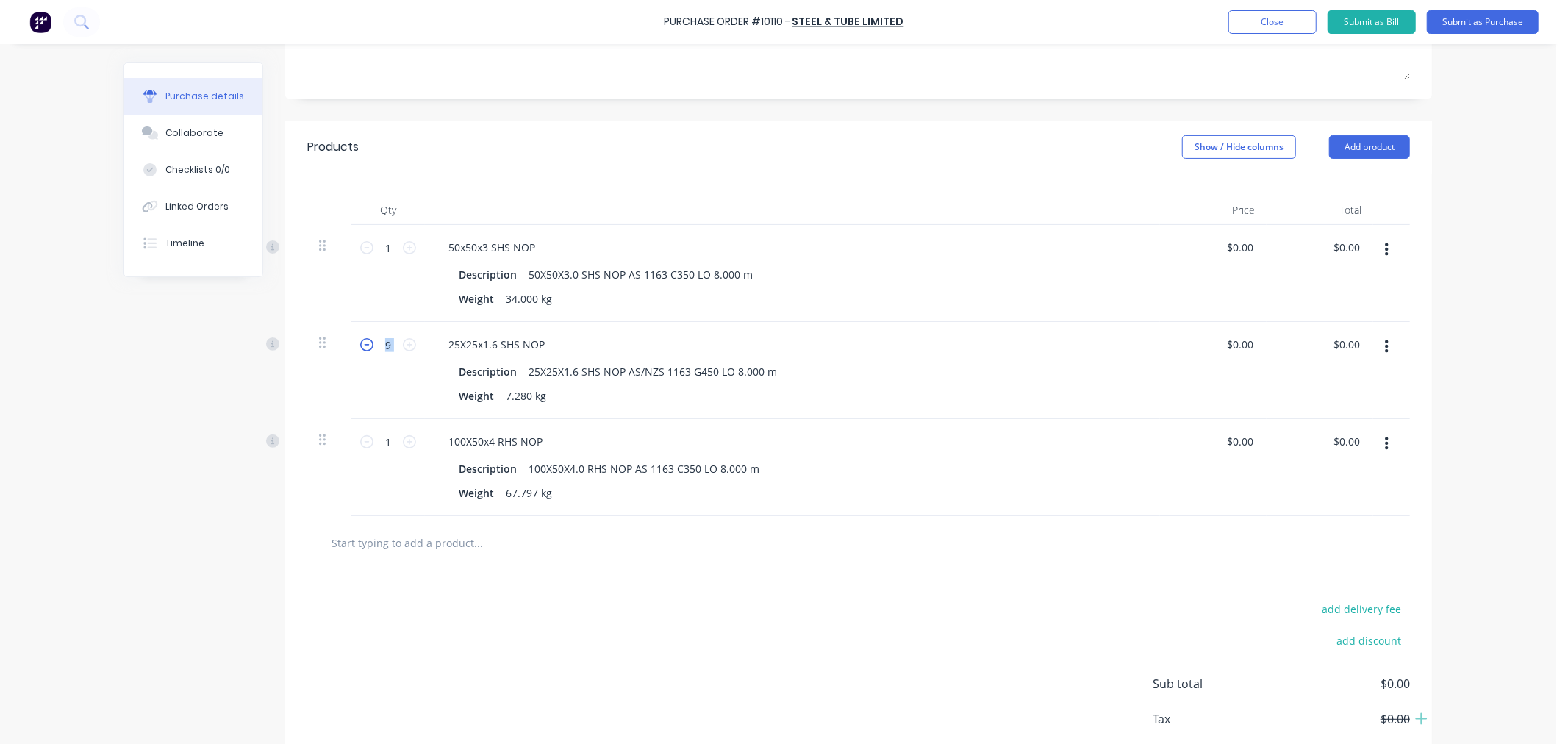
click at [360, 344] on icon at bounding box center [366, 344] width 13 height 13
type textarea "x"
type input "8"
click at [173, 402] on div "Created by [PERSON_NAME] Created [DATE] Required [DATE] Status Draft Contact Ch…" at bounding box center [778, 314] width 1308 height 994
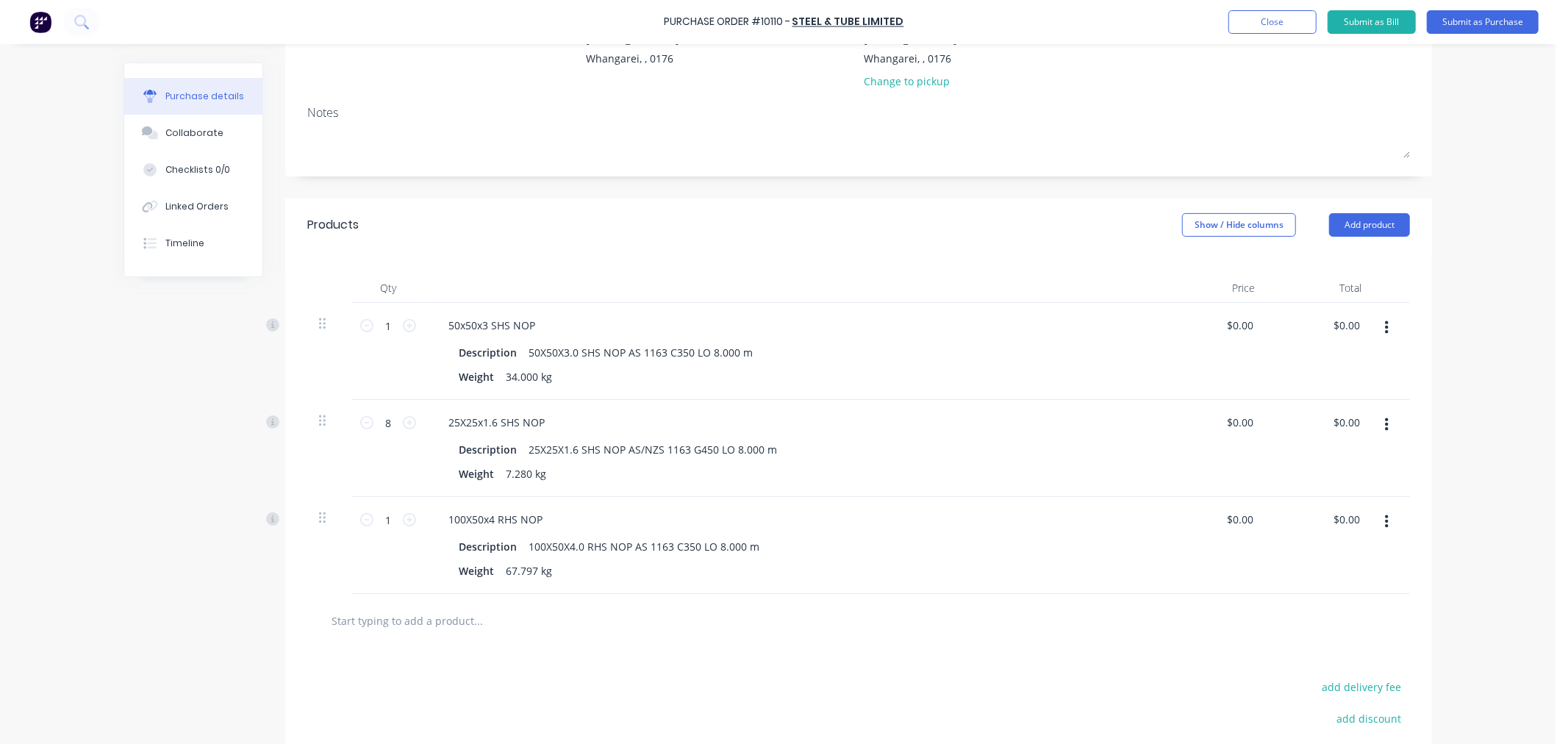
scroll to position [166, 0]
click at [1495, 22] on button "Submit as Purchase" at bounding box center [1482, 22] width 112 height 24
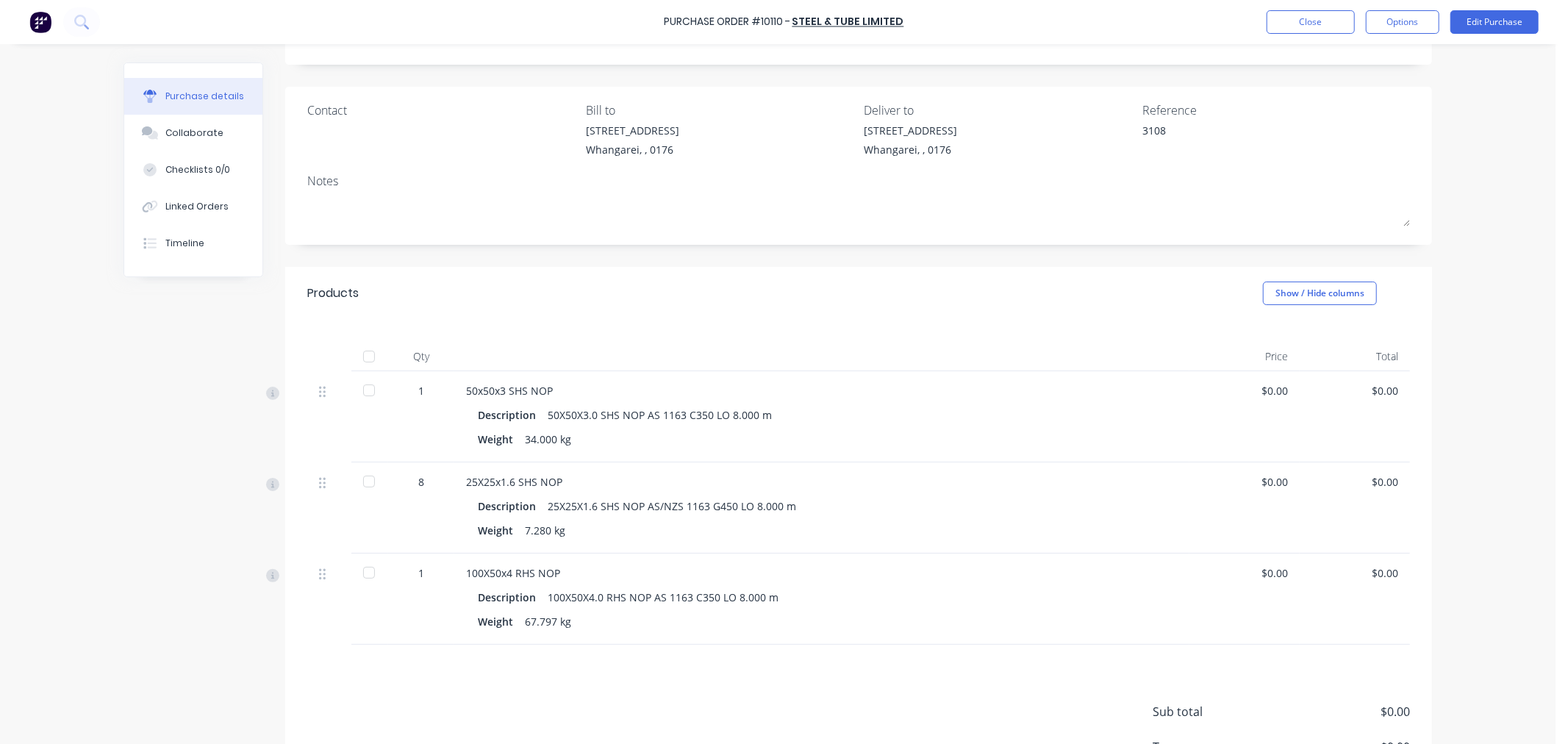
scroll to position [82, 0]
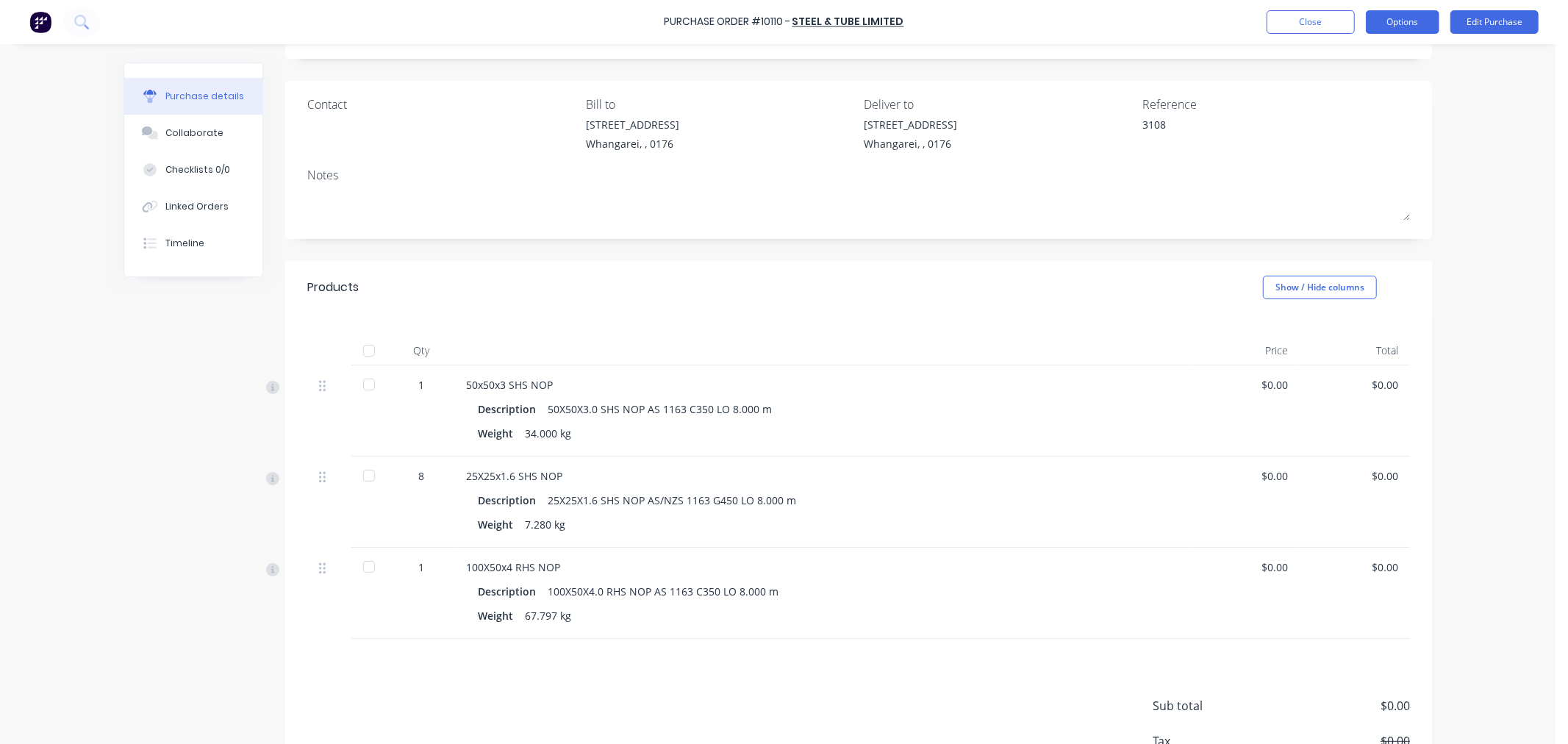
click at [1406, 22] on button "Options" at bounding box center [1403, 22] width 74 height 24
click at [1343, 59] on div "Print / Email" at bounding box center [1370, 59] width 114 height 21
click at [1334, 116] on div "Without pricing" at bounding box center [1370, 118] width 114 height 21
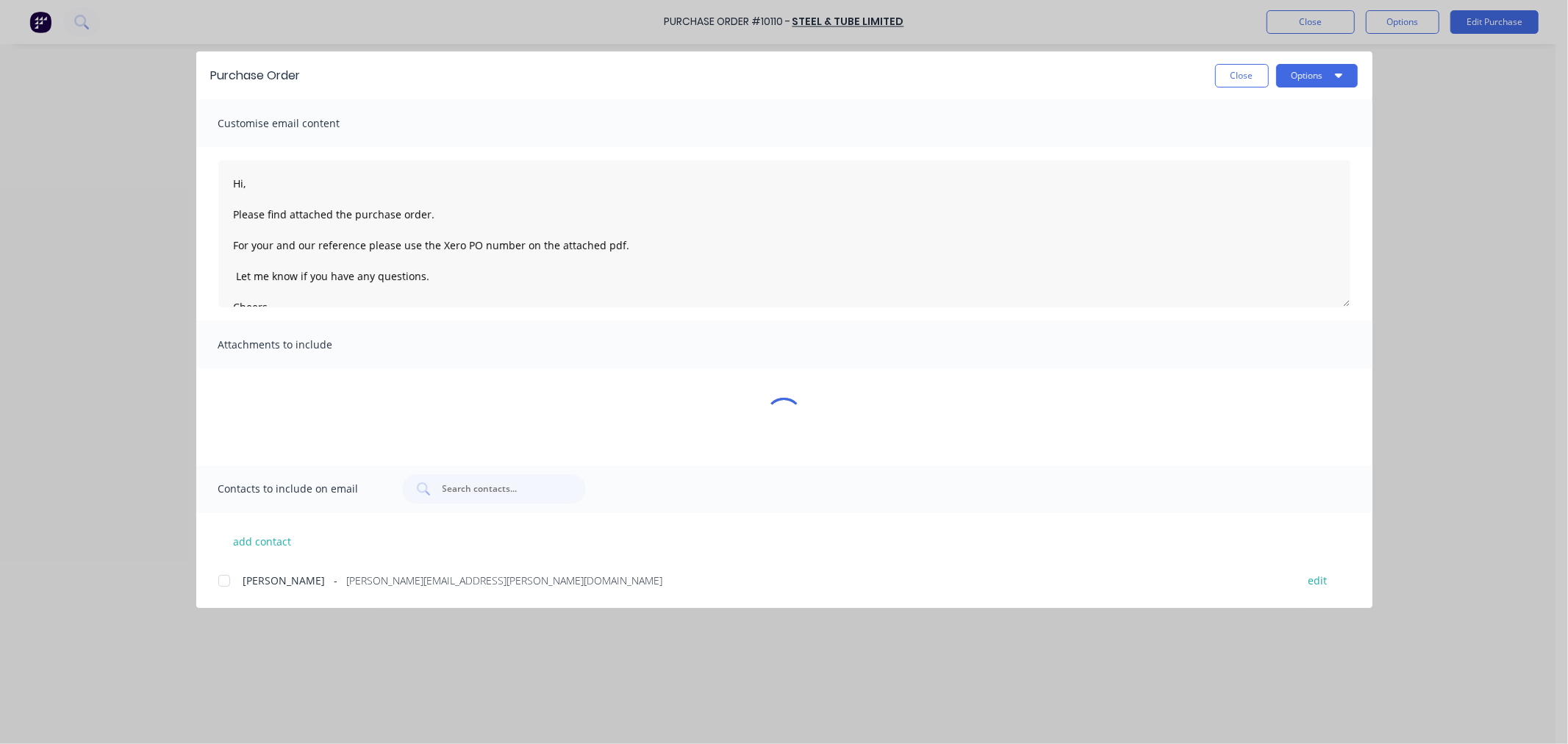
scroll to position [0, 0]
type textarea "x"
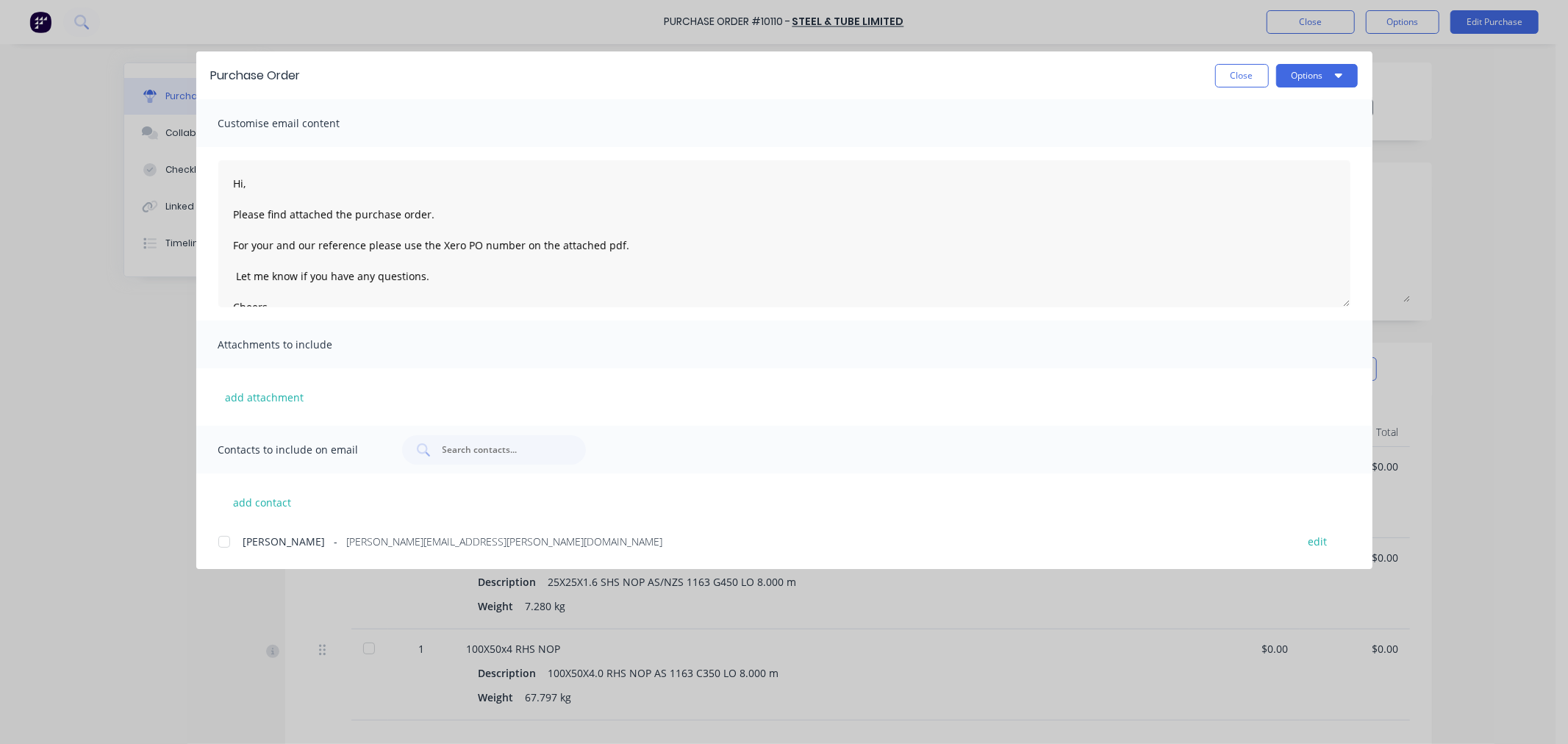
click at [220, 541] on div at bounding box center [223, 542] width 29 height 29
click at [239, 502] on button "add contact" at bounding box center [262, 503] width 88 height 22
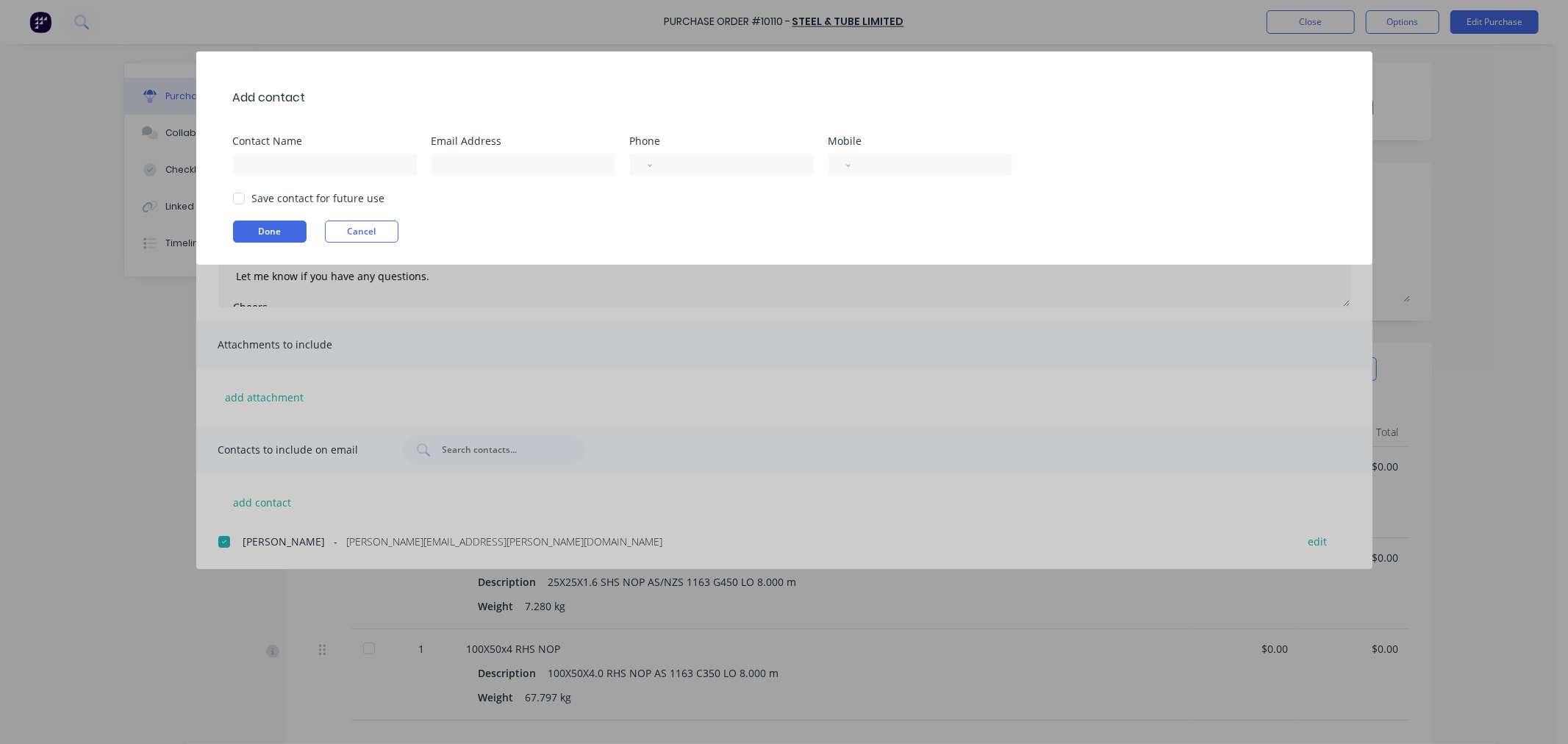
click at [236, 197] on div at bounding box center [238, 197] width 29 height 29
click at [243, 164] on input at bounding box center [325, 165] width 183 height 22
type input "[PERSON_NAME]"
click at [443, 162] on input at bounding box center [523, 165] width 183 height 22
type input "[PERSON_NAME][EMAIL_ADDRESS][PERSON_NAME][DOMAIN_NAME]"
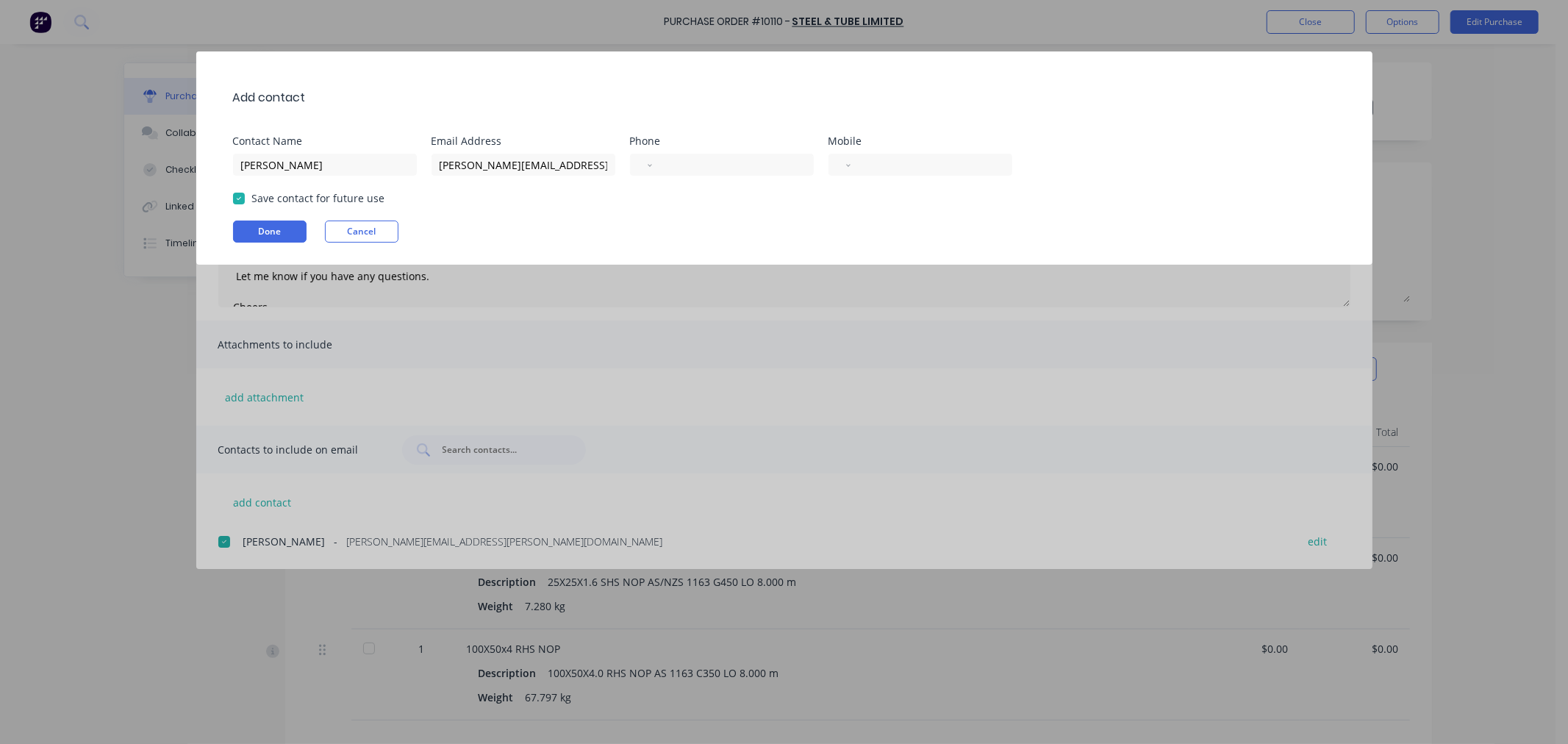
click at [685, 205] on div "Save contact for future use" at bounding box center [791, 197] width 1117 height 15
click at [841, 164] on div "International [GEOGRAPHIC_DATA] [GEOGRAPHIC_DATA] [GEOGRAPHIC_DATA] [GEOGRAPHIC…" at bounding box center [920, 165] width 183 height 22
click at [851, 160] on div "International [GEOGRAPHIC_DATA] [GEOGRAPHIC_DATA] [GEOGRAPHIC_DATA] [GEOGRAPHIC…" at bounding box center [920, 165] width 183 height 22
click at [834, 162] on div "International [GEOGRAPHIC_DATA] [GEOGRAPHIC_DATA] [GEOGRAPHIC_DATA] [GEOGRAPHIC…" at bounding box center [920, 165] width 183 height 22
click at [833, 166] on div "International [GEOGRAPHIC_DATA] [GEOGRAPHIC_DATA] [GEOGRAPHIC_DATA] [GEOGRAPHIC…" at bounding box center [920, 165] width 183 height 22
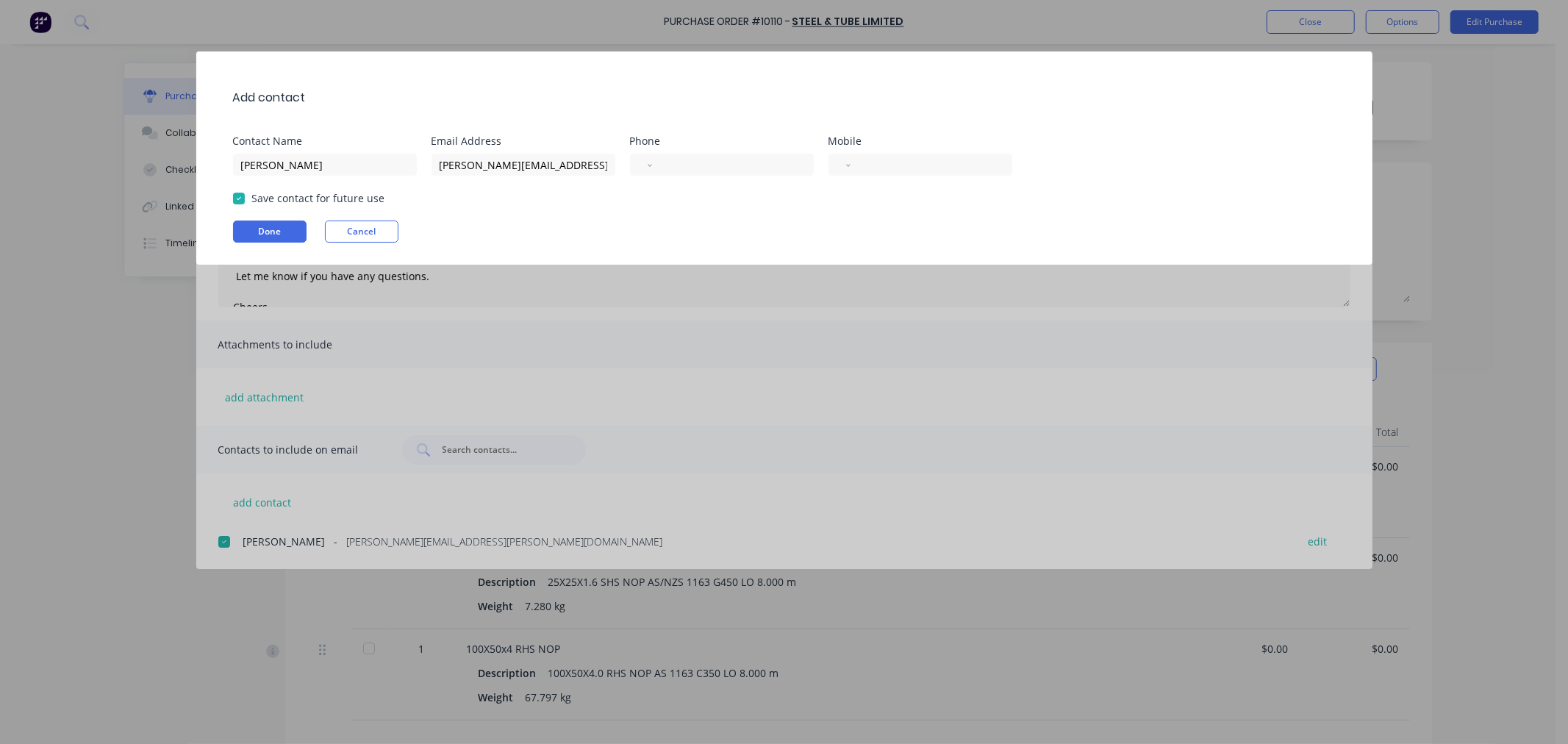
click at [657, 203] on div "Save contact for future use" at bounding box center [791, 197] width 1117 height 15
click at [836, 158] on div "International [GEOGRAPHIC_DATA] [GEOGRAPHIC_DATA] [GEOGRAPHIC_DATA] [GEOGRAPHIC…" at bounding box center [920, 165] width 183 height 22
click at [872, 159] on input "tel" at bounding box center [928, 165] width 136 height 17
type input "[PHONE_NUMBER]"
click at [257, 231] on button "Done" at bounding box center [270, 231] width 74 height 22
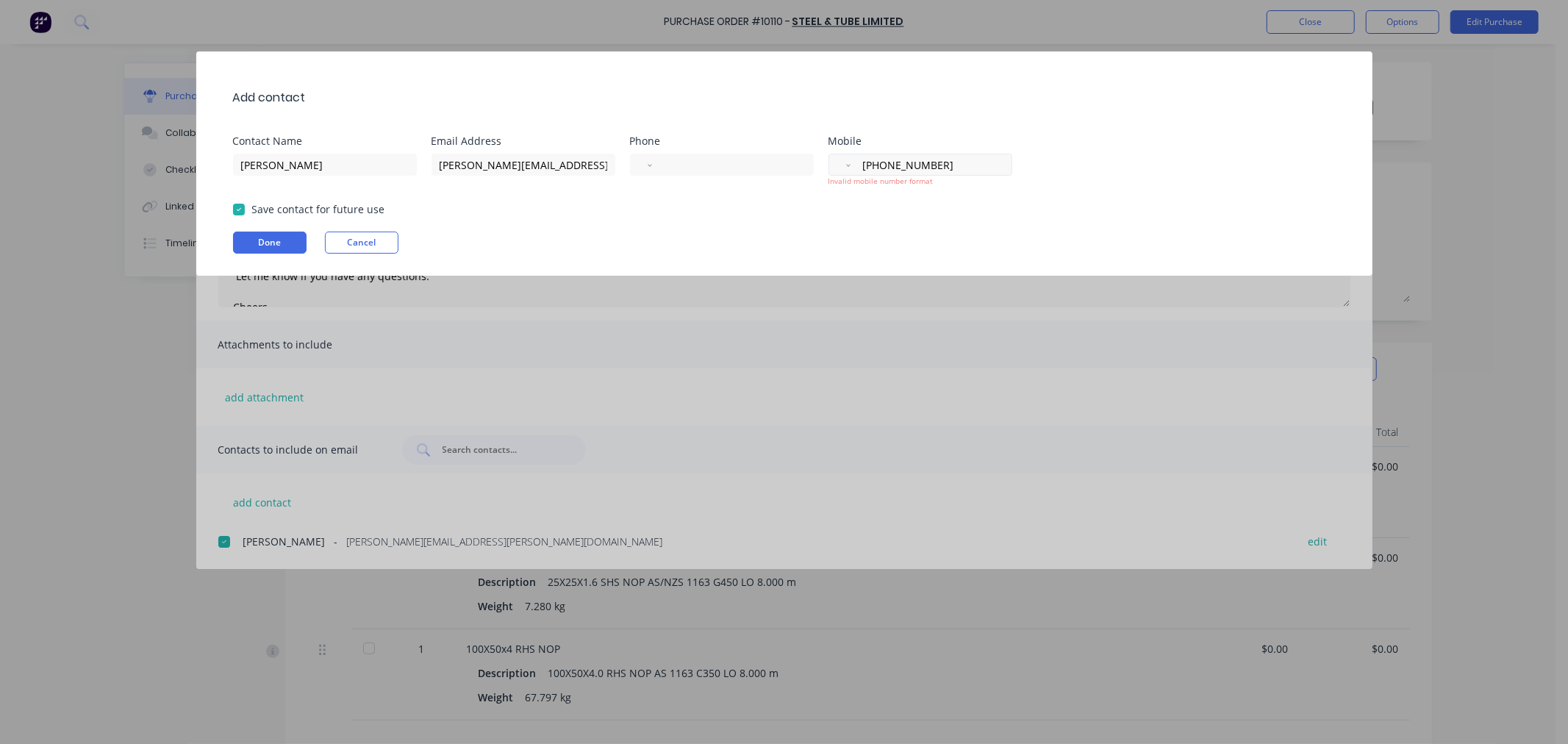
click at [847, 164] on select "International [GEOGRAPHIC_DATA] [GEOGRAPHIC_DATA] [GEOGRAPHIC_DATA] [GEOGRAPHIC…" at bounding box center [846, 165] width 7 height 21
select select "NZ"
click at [843, 155] on select "International [GEOGRAPHIC_DATA] [GEOGRAPHIC_DATA] [GEOGRAPHIC_DATA] [GEOGRAPHIC…" at bounding box center [846, 165] width 7 height 21
click at [958, 215] on div "Save contact for future use" at bounding box center [791, 208] width 1117 height 15
click at [841, 200] on div "Add contact Contact Name [PERSON_NAME] Email Address [PERSON_NAME][EMAIL_ADDRES…" at bounding box center [784, 164] width 1176 height 224
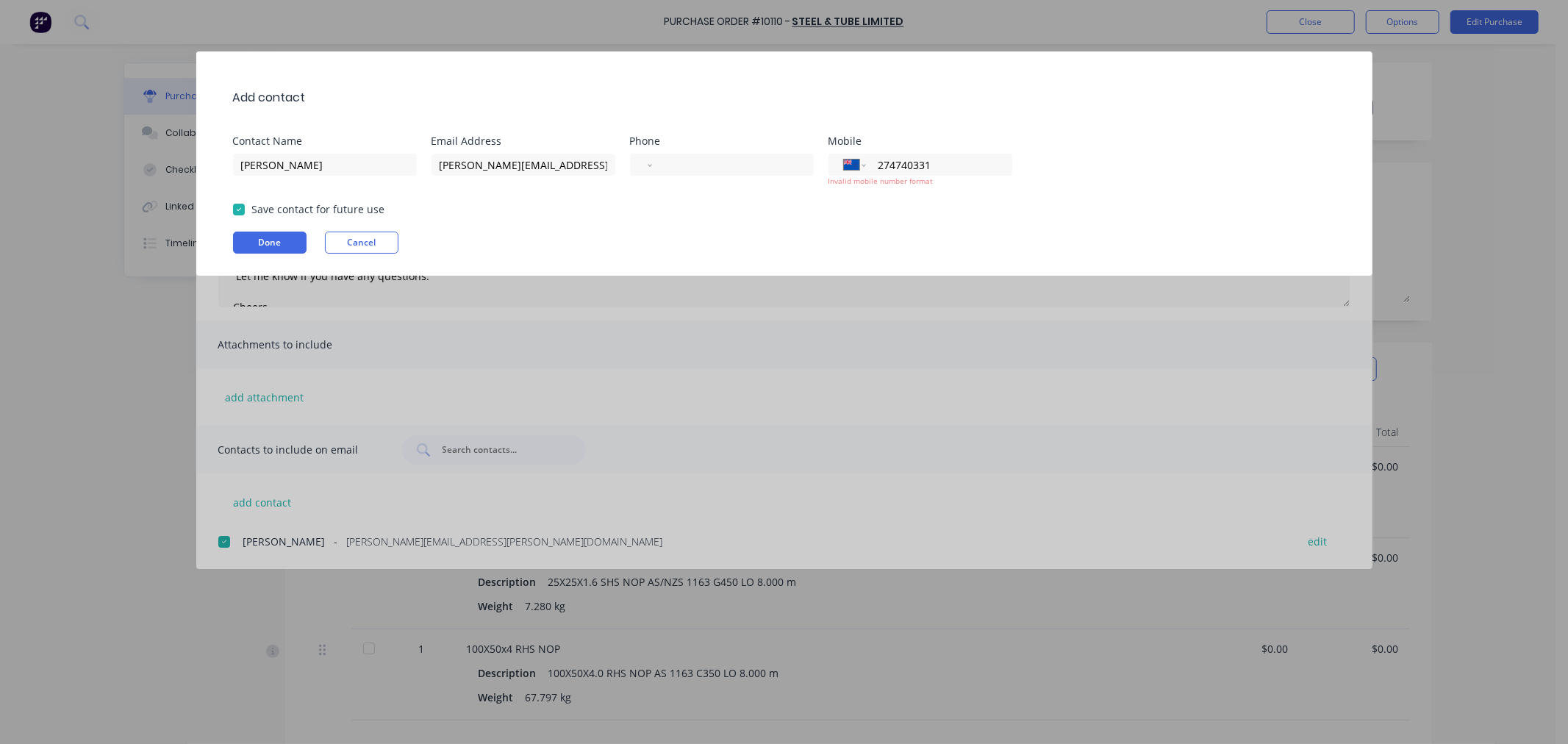
click at [809, 192] on div "Add contact Contact Name [PERSON_NAME] Email Address [PERSON_NAME][EMAIL_ADDRES…" at bounding box center [784, 164] width 1176 height 224
click at [841, 170] on div "International [GEOGRAPHIC_DATA] [GEOGRAPHIC_DATA] [GEOGRAPHIC_DATA] [GEOGRAPHIC…" at bounding box center [920, 165] width 183 height 22
click at [891, 170] on input "274740331" at bounding box center [936, 165] width 120 height 17
click at [877, 164] on input "274740331" at bounding box center [936, 165] width 120 height 17
type input "0274 740 331"
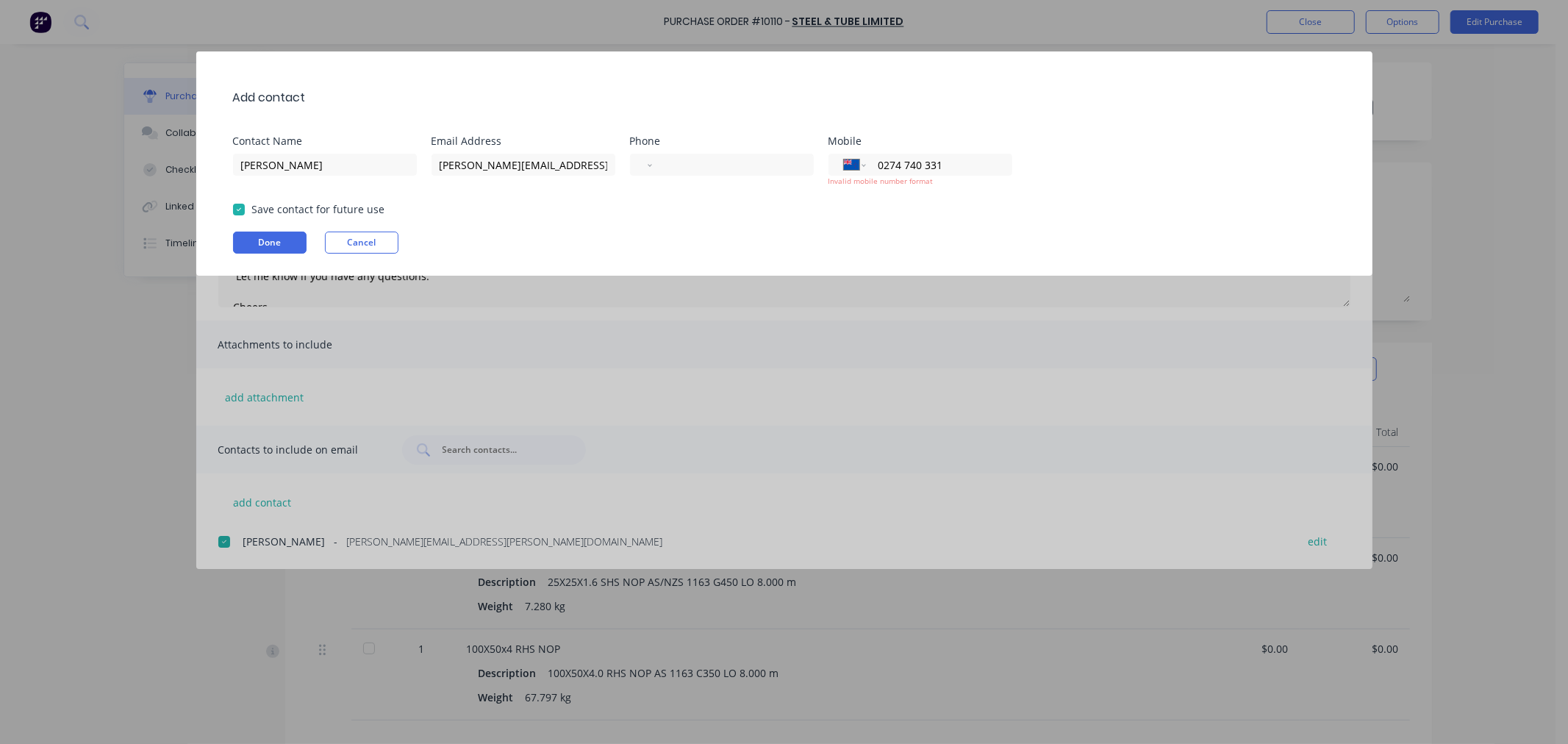
click at [973, 211] on div "Save contact for future use" at bounding box center [791, 208] width 1117 height 15
click at [949, 164] on input "0274 740 331" at bounding box center [936, 165] width 120 height 17
click at [932, 173] on input "0274 740 331" at bounding box center [936, 165] width 120 height 17
drag, startPoint x: 956, startPoint y: 168, endPoint x: 869, endPoint y: 166, distance: 87.0
click at [869, 166] on div "International [GEOGRAPHIC_DATA] [GEOGRAPHIC_DATA] [GEOGRAPHIC_DATA] [GEOGRAPHIC…" at bounding box center [920, 165] width 183 height 22
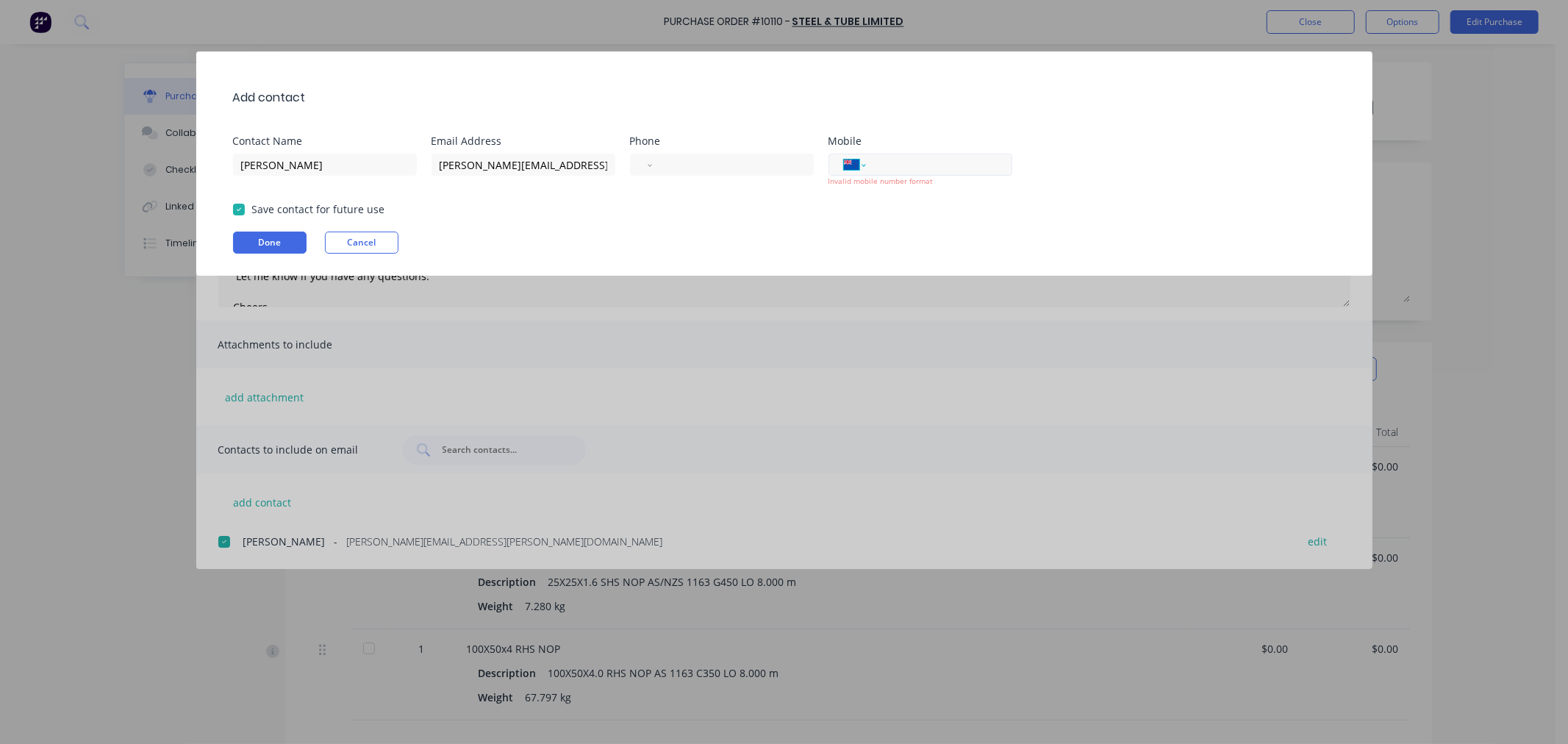
click at [860, 164] on select "International [GEOGRAPHIC_DATA] [GEOGRAPHIC_DATA] [GEOGRAPHIC_DATA] [GEOGRAPHIC…" at bounding box center [854, 165] width 22 height 21
click at [855, 164] on select "International [GEOGRAPHIC_DATA] [GEOGRAPHIC_DATA] [GEOGRAPHIC_DATA] [GEOGRAPHIC…" at bounding box center [854, 165] width 22 height 21
drag, startPoint x: 803, startPoint y: 181, endPoint x: 738, endPoint y: 220, distance: 75.8
click at [803, 182] on div "Phone International [GEOGRAPHIC_DATA] [GEOGRAPHIC_DATA] [GEOGRAPHIC_DATA] [GEOG…" at bounding box center [729, 161] width 198 height 51
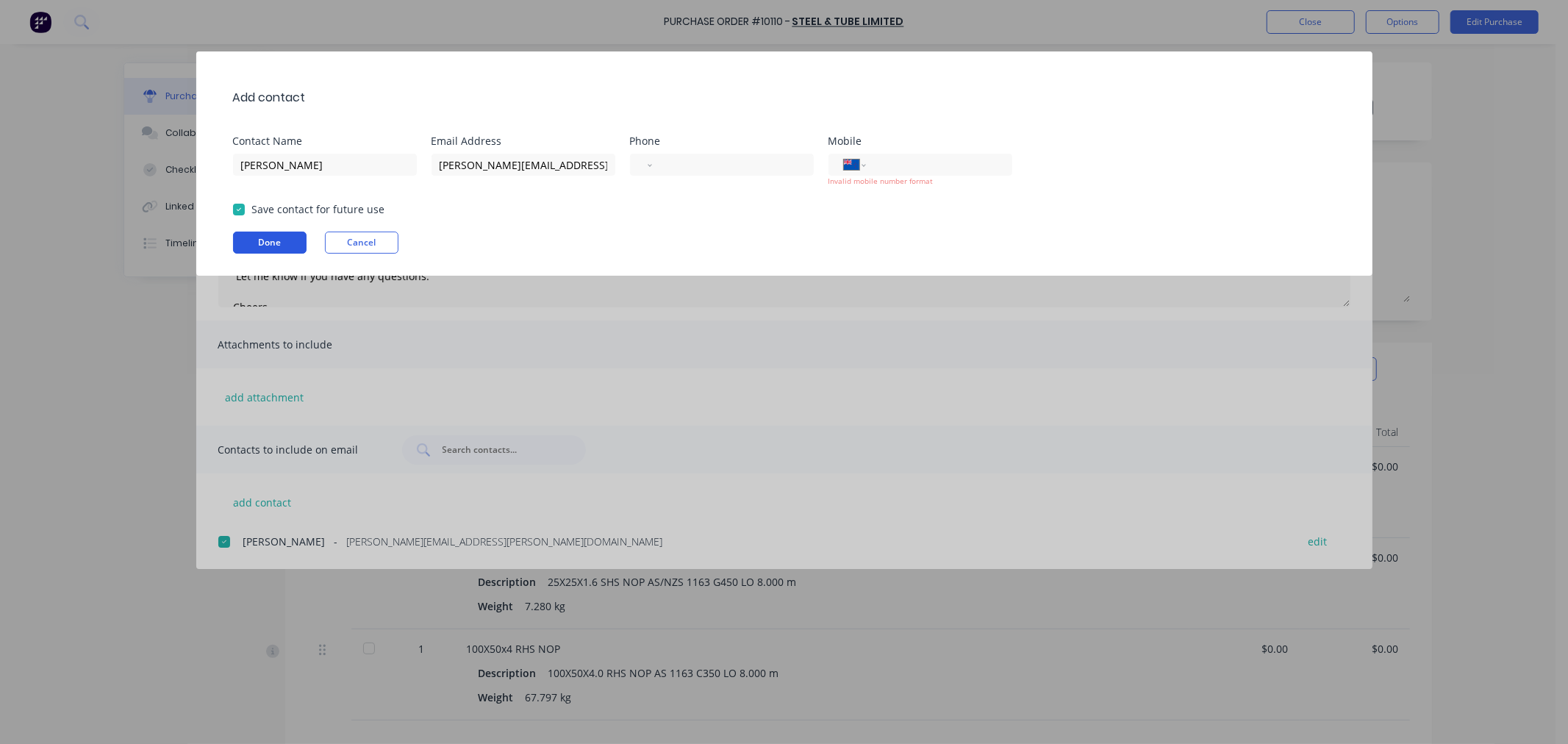
click at [266, 239] on button "Done" at bounding box center [270, 242] width 74 height 22
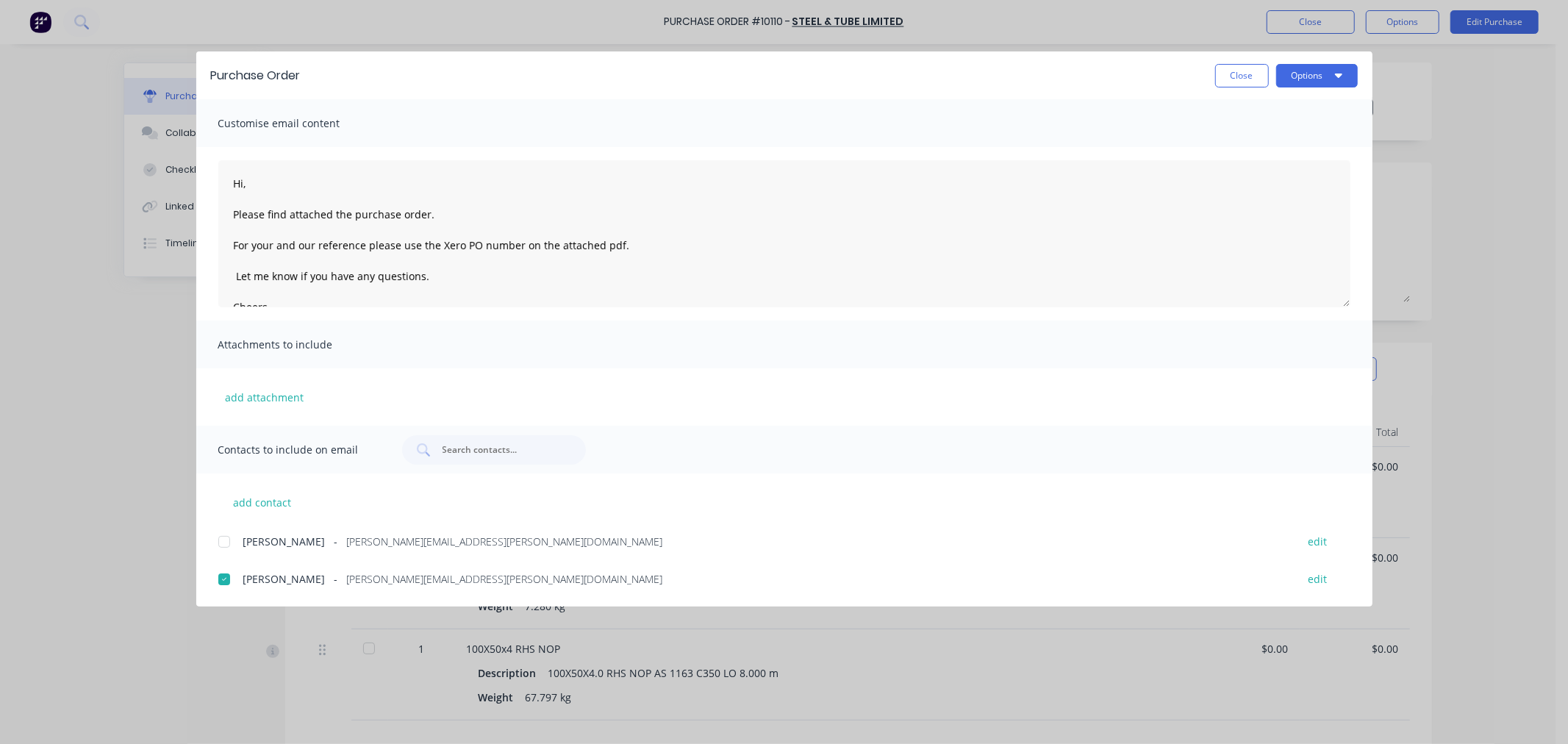
click at [217, 540] on div at bounding box center [223, 542] width 29 height 29
click at [1335, 72] on icon "button" at bounding box center [1338, 75] width 7 height 12
click at [1238, 167] on div "Email" at bounding box center [1288, 171] width 114 height 21
click at [1245, 71] on button "Close" at bounding box center [1242, 76] width 54 height 24
type textarea "x"
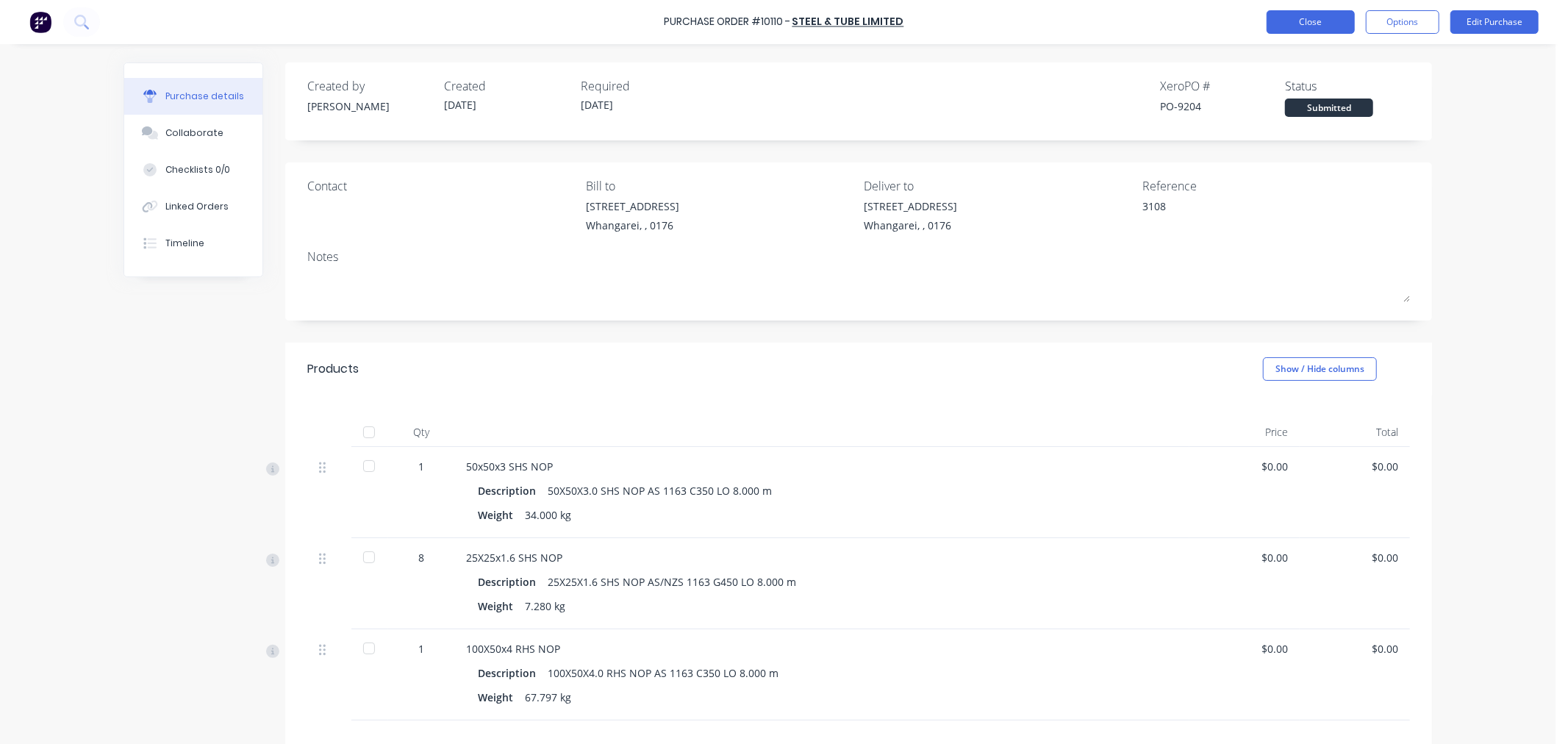
click at [1311, 18] on button "Close" at bounding box center [1310, 22] width 88 height 24
